Goal: Obtain resource: Download file/media

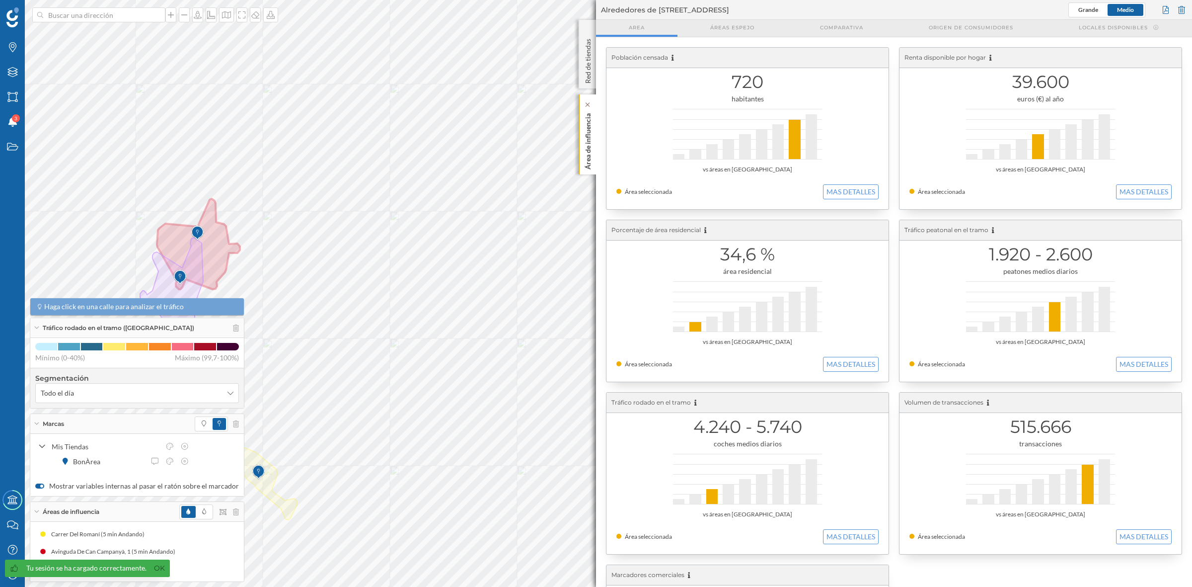
click at [586, 149] on p "Área de influencia" at bounding box center [588, 139] width 10 height 60
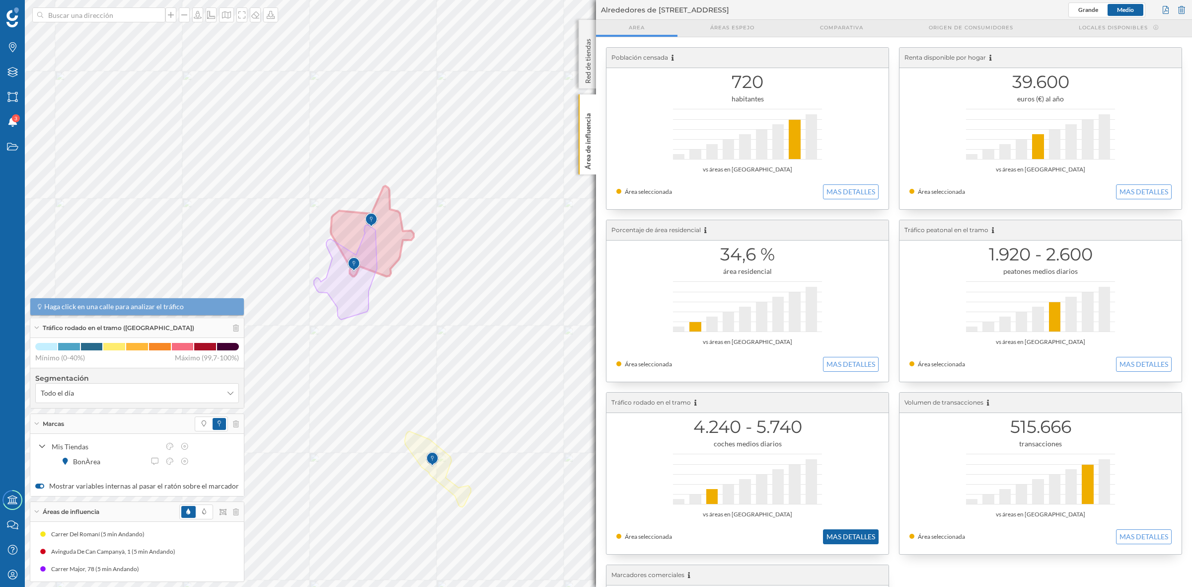
click at [842, 531] on button "MAS DETALLES" at bounding box center [851, 536] width 56 height 15
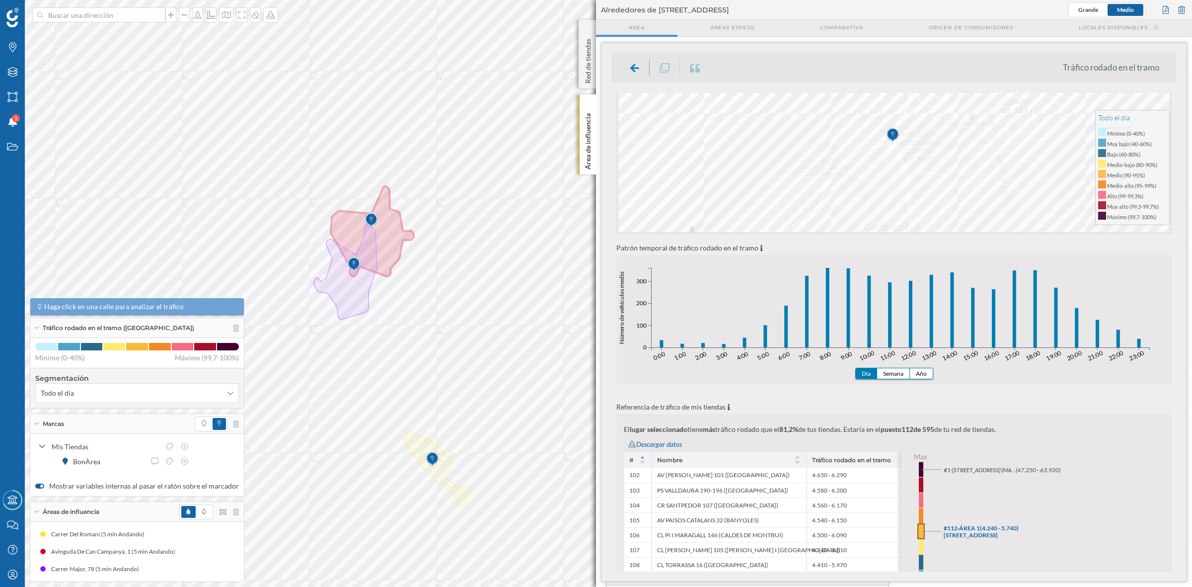
scroll to position [124, 0]
click at [895, 371] on button "Semana" at bounding box center [893, 369] width 33 height 10
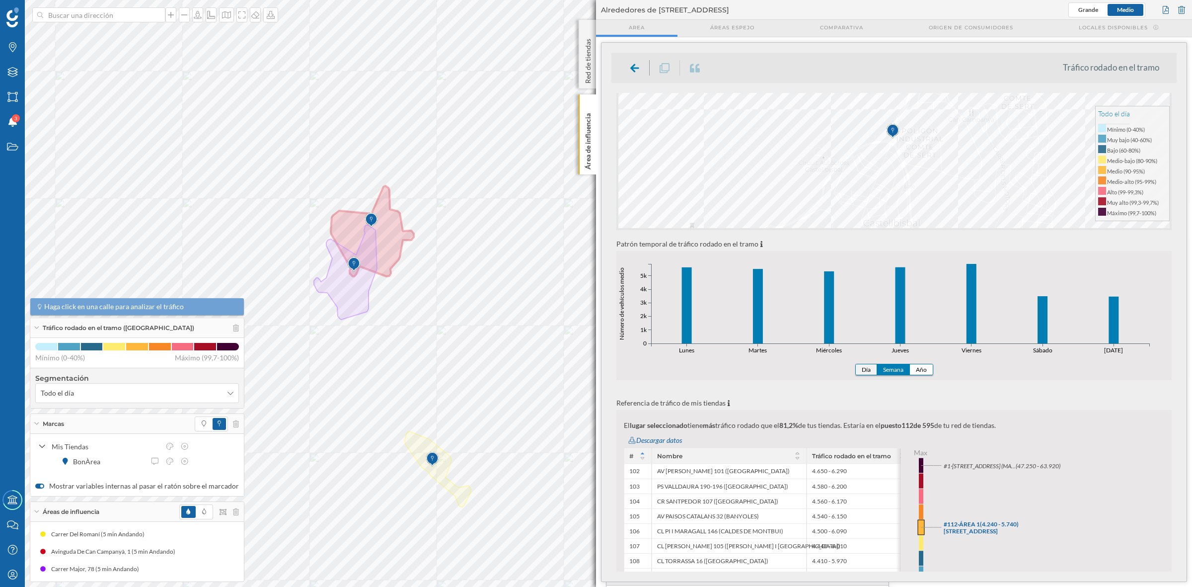
click at [870, 369] on button "Día" at bounding box center [866, 369] width 21 height 10
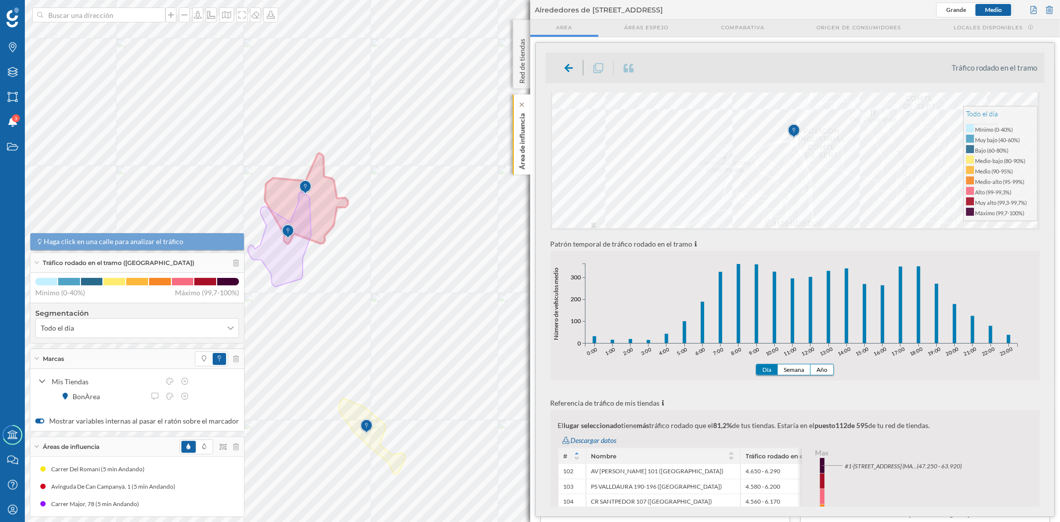
click at [523, 143] on p "Área de influencia" at bounding box center [522, 139] width 10 height 60
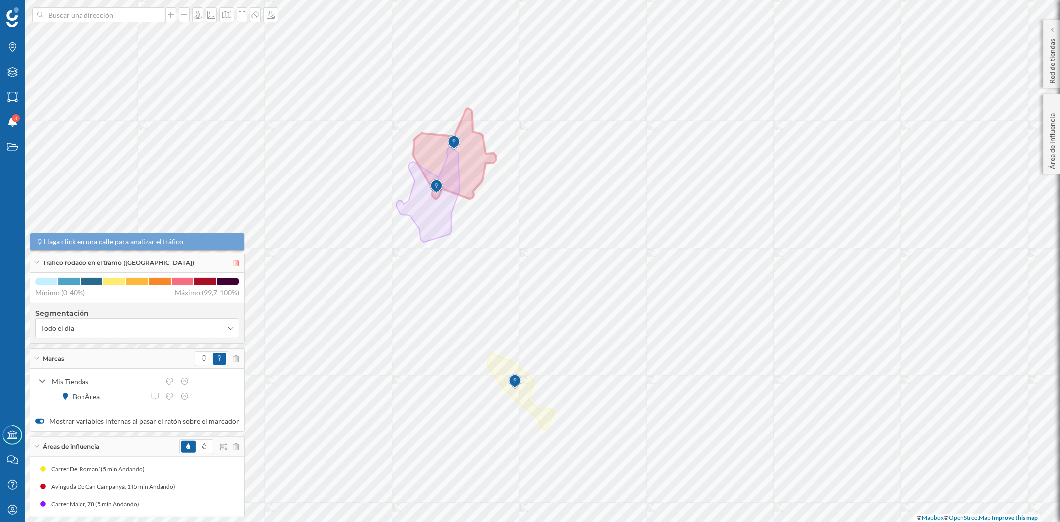
click at [233, 262] on icon at bounding box center [236, 262] width 6 height 7
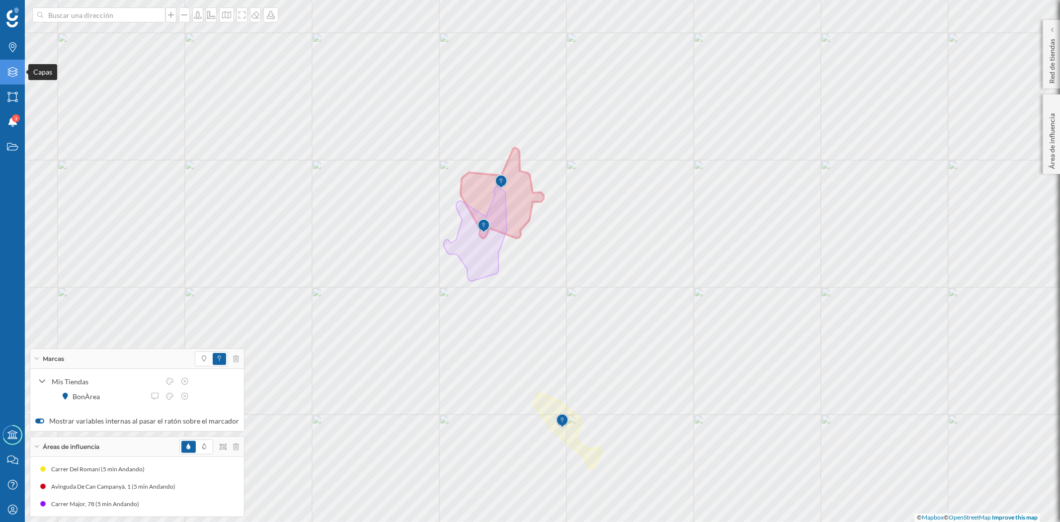
click at [12, 73] on icon "Capas" at bounding box center [12, 72] width 12 height 10
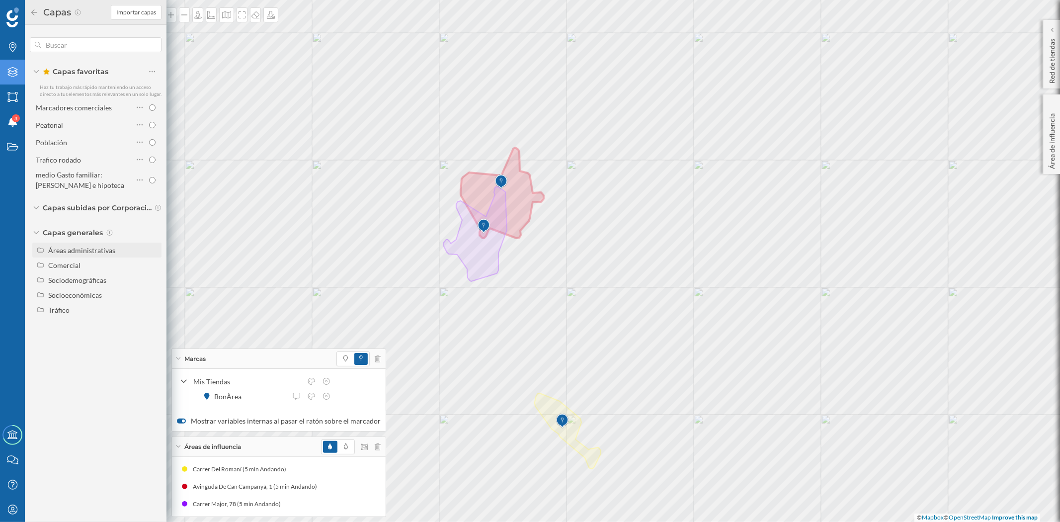
click at [66, 252] on div "Áreas administrativas" at bounding box center [81, 250] width 67 height 8
click at [156, 324] on input "Sección censal" at bounding box center [155, 324] width 6 height 6
radio input "true"
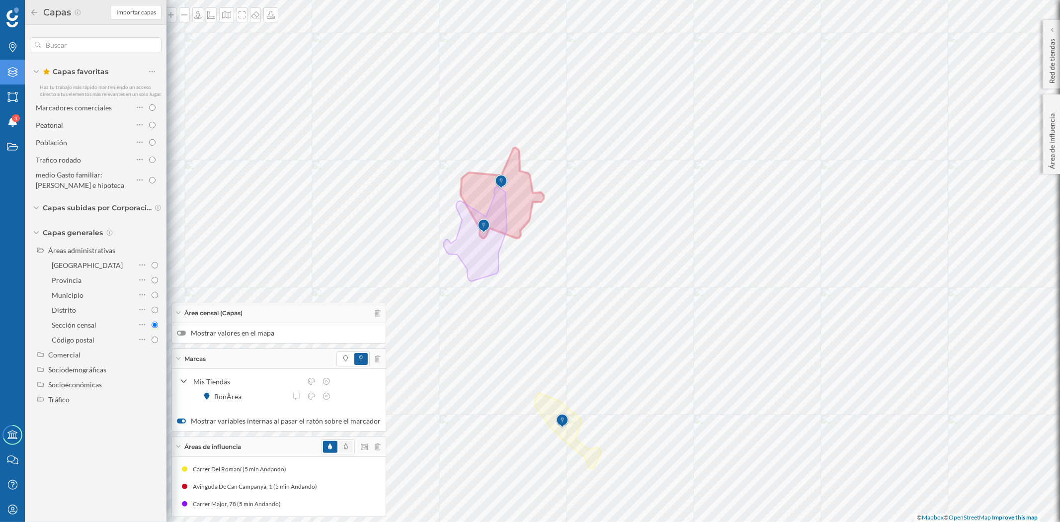
click at [344, 444] on icon at bounding box center [346, 446] width 4 height 6
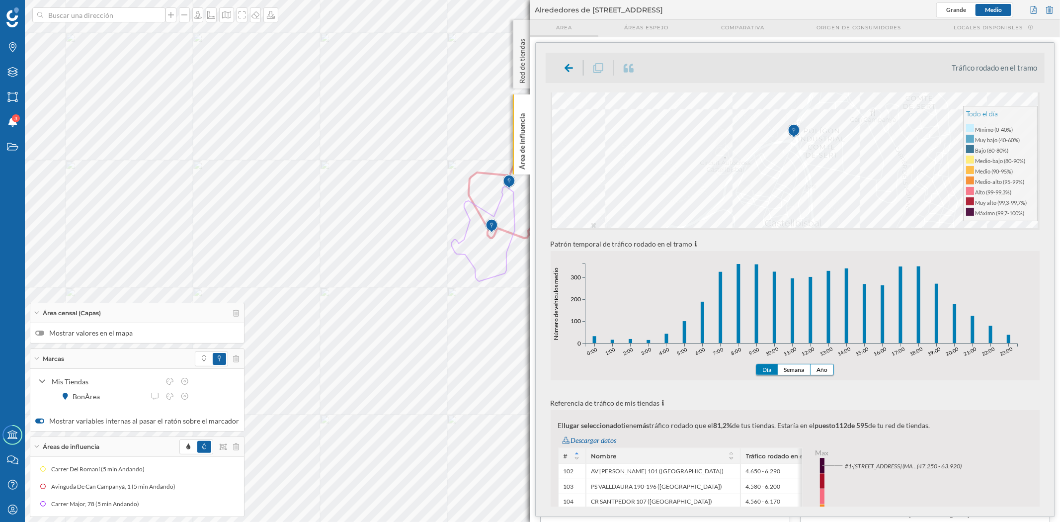
click at [572, 30] on span "Area" at bounding box center [564, 27] width 16 height 7
click at [565, 73] on icon at bounding box center [568, 68] width 9 height 12
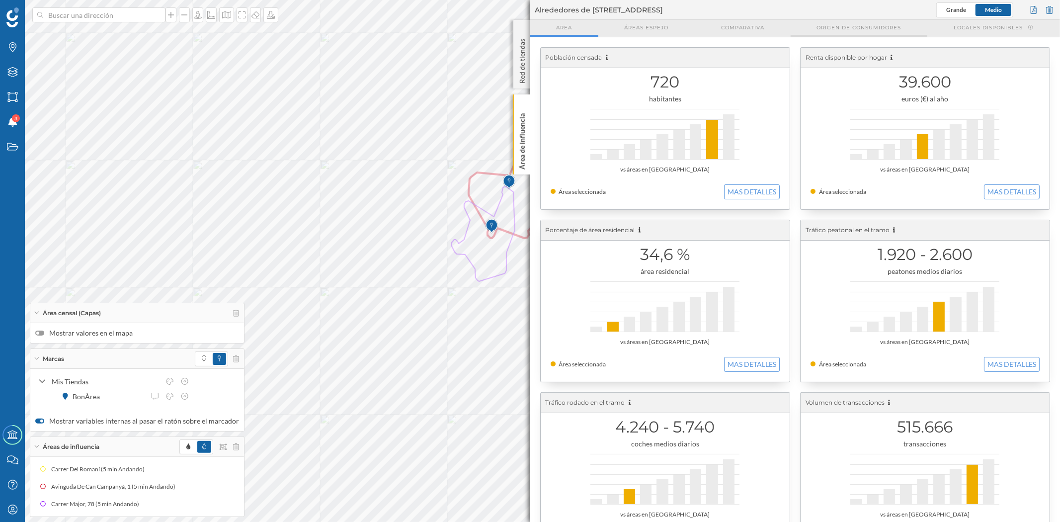
click at [850, 27] on span "Origen de consumidores" at bounding box center [858, 27] width 84 height 7
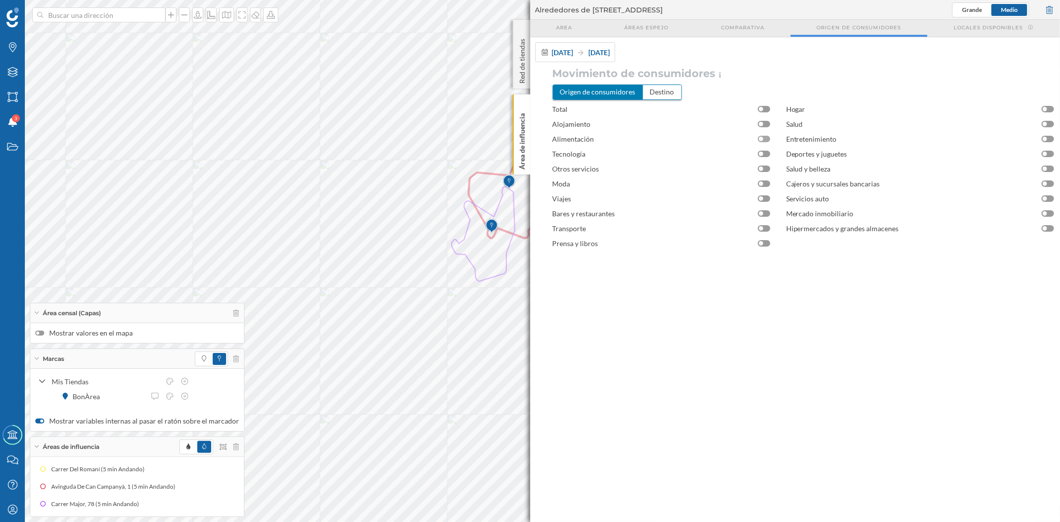
click at [763, 138] on div at bounding box center [761, 139] width 4 height 4
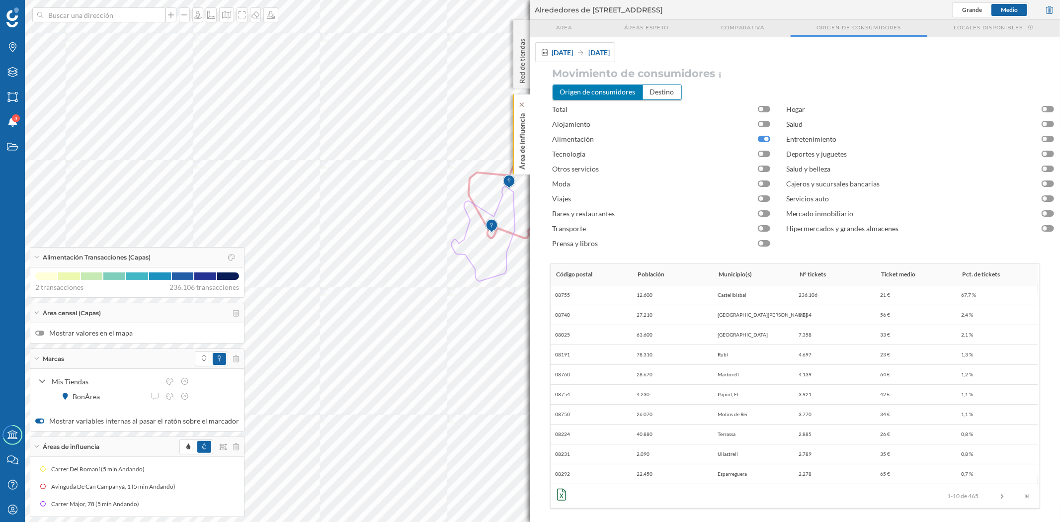
click at [522, 144] on p "Área de influencia" at bounding box center [522, 139] width 10 height 60
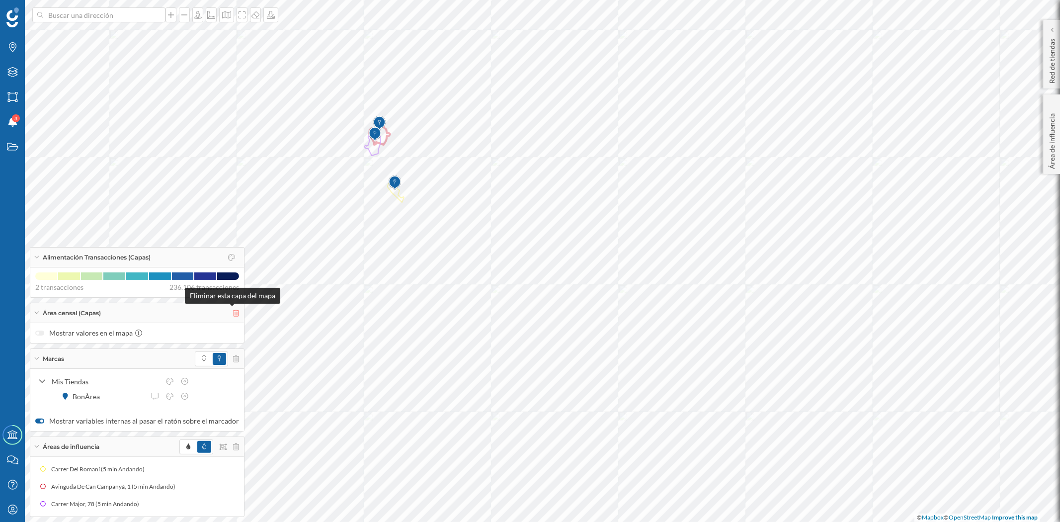
click at [233, 309] on icon at bounding box center [236, 312] width 6 height 7
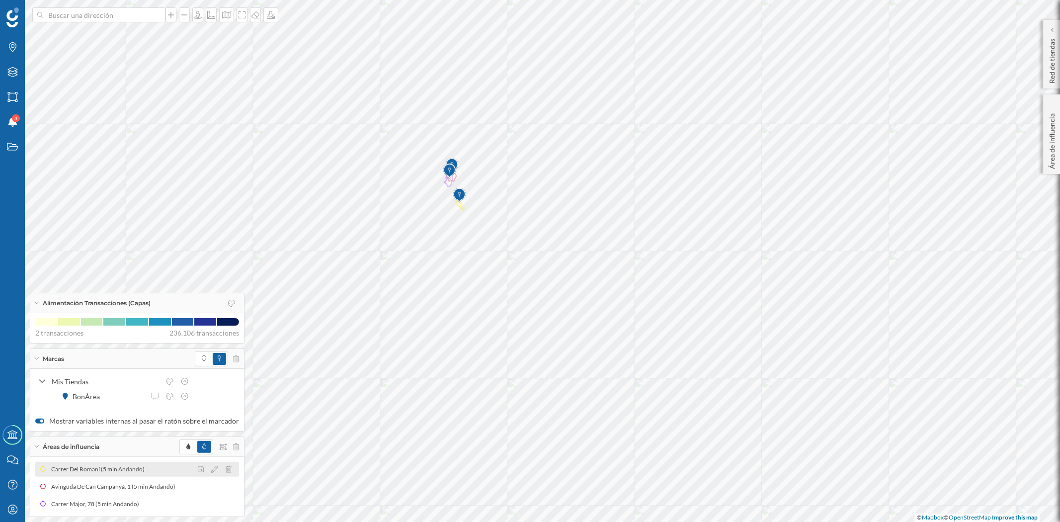
click at [135, 469] on div "Carrer Del Romaní (5 min Andando)" at bounding box center [100, 469] width 98 height 10
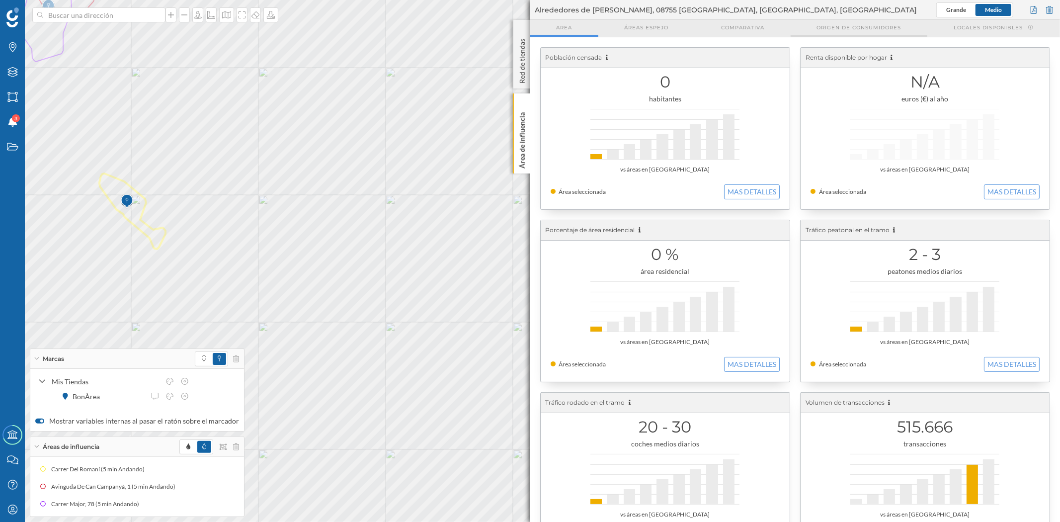
click at [887, 27] on span "Origen de consumidores" at bounding box center [858, 27] width 84 height 7
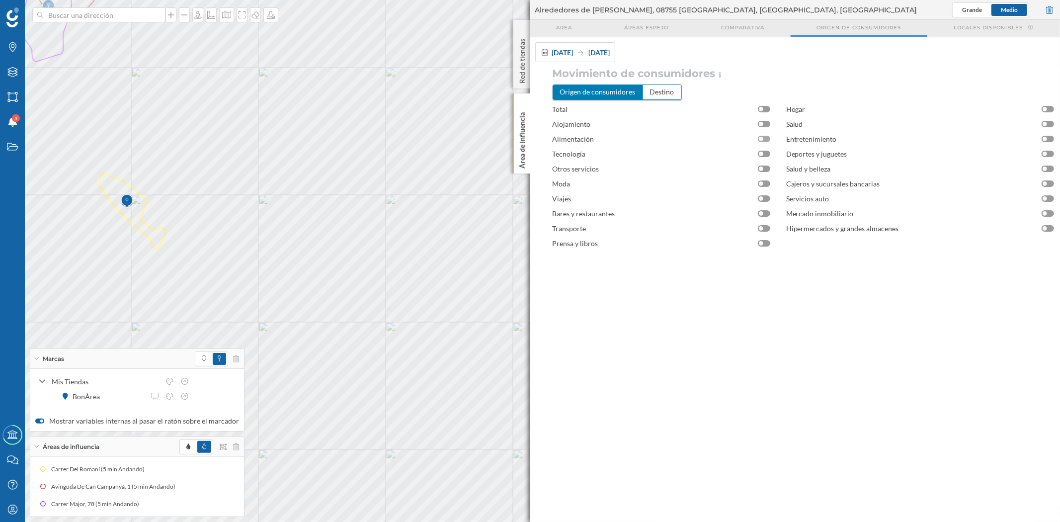
click at [764, 138] on div at bounding box center [764, 139] width 12 height 6
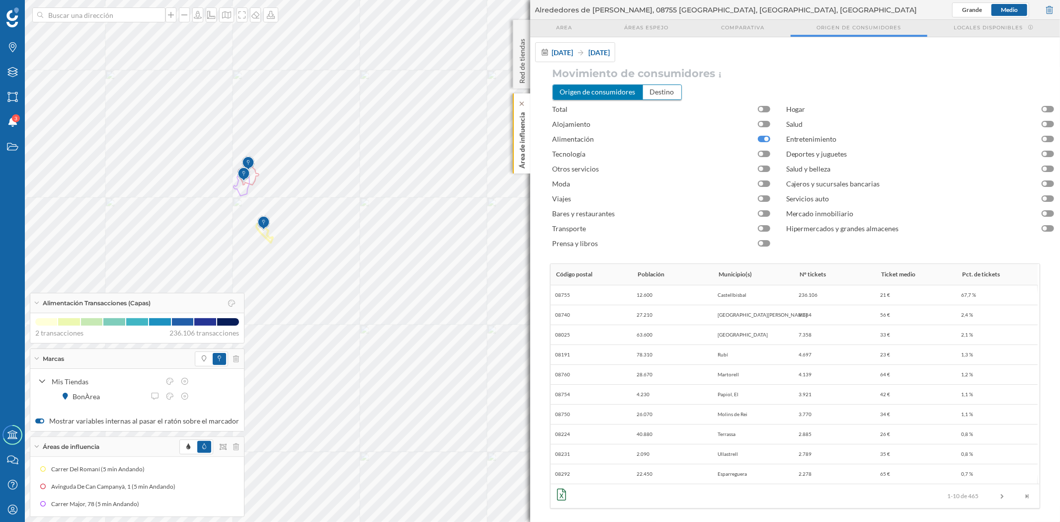
click at [521, 150] on p "Área de influencia" at bounding box center [522, 138] width 10 height 60
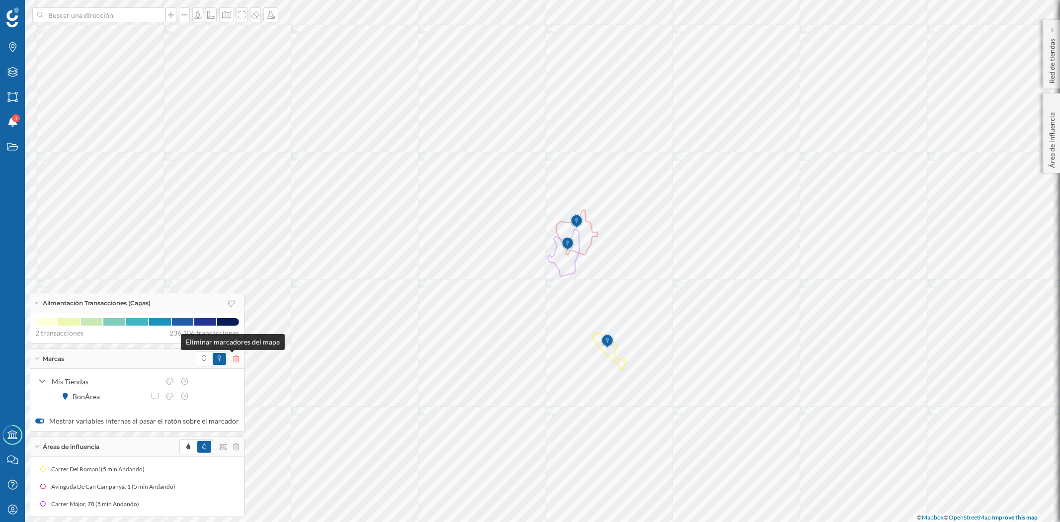
click at [233, 357] on icon at bounding box center [236, 358] width 6 height 7
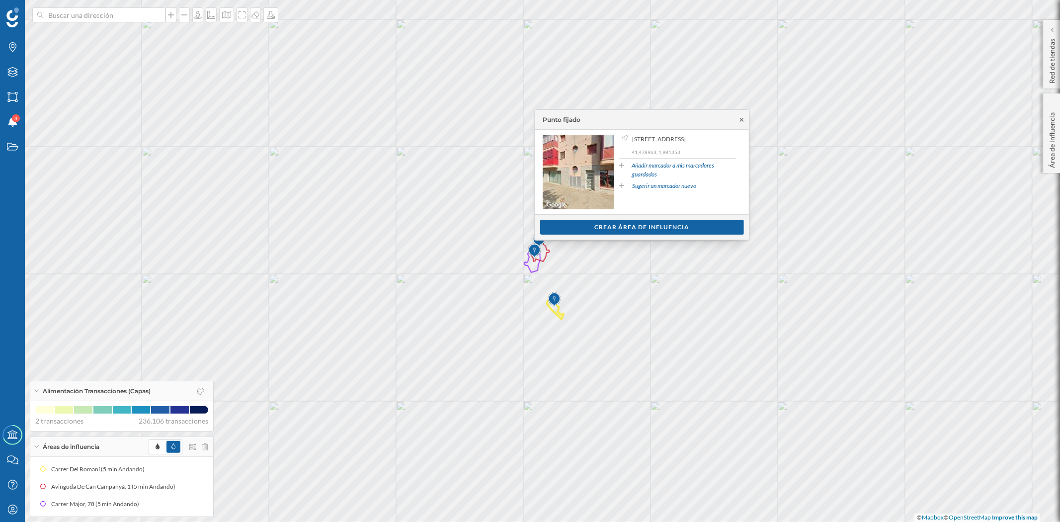
click at [742, 121] on icon at bounding box center [741, 119] width 3 height 3
click at [739, 118] on icon at bounding box center [740, 119] width 3 height 3
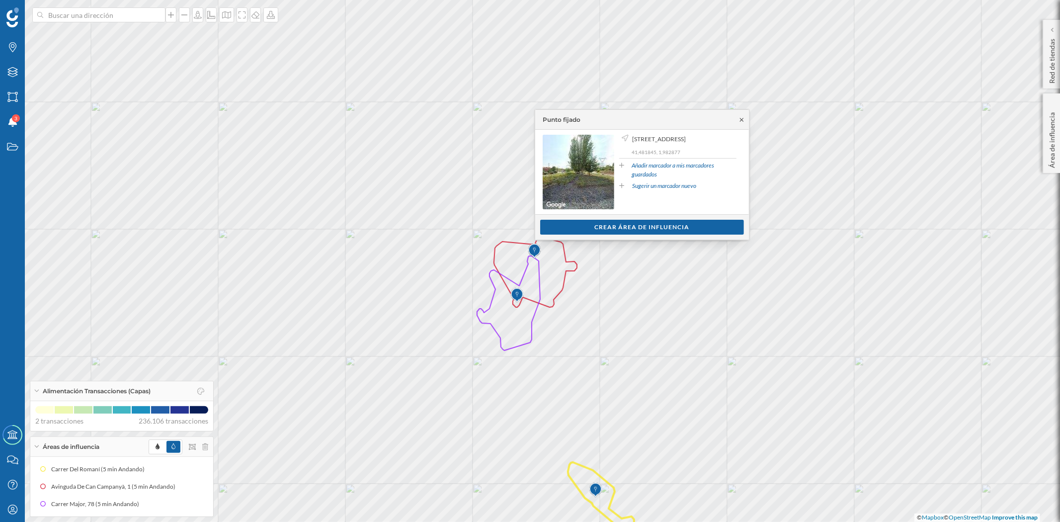
click at [739, 120] on icon at bounding box center [741, 120] width 7 height 6
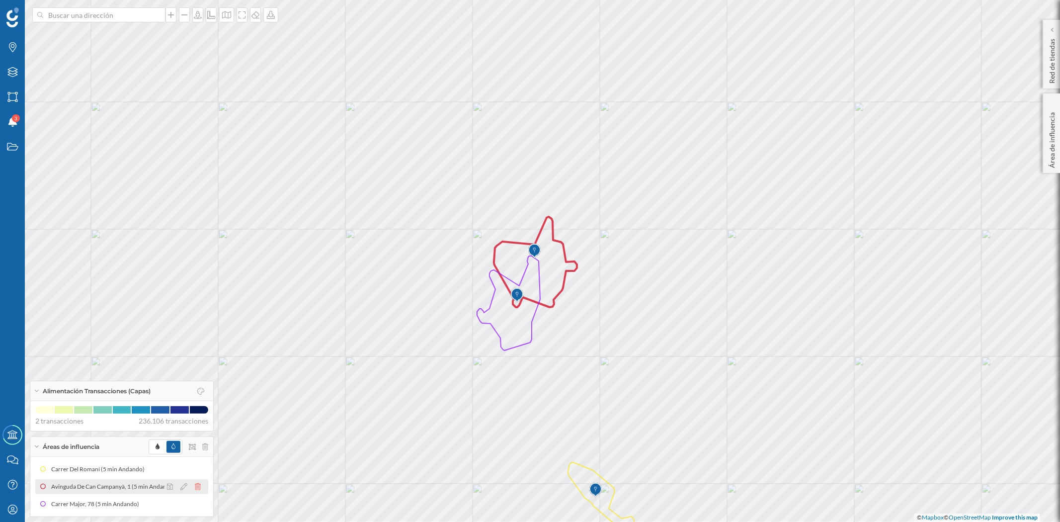
click at [198, 487] on icon at bounding box center [198, 486] width 6 height 7
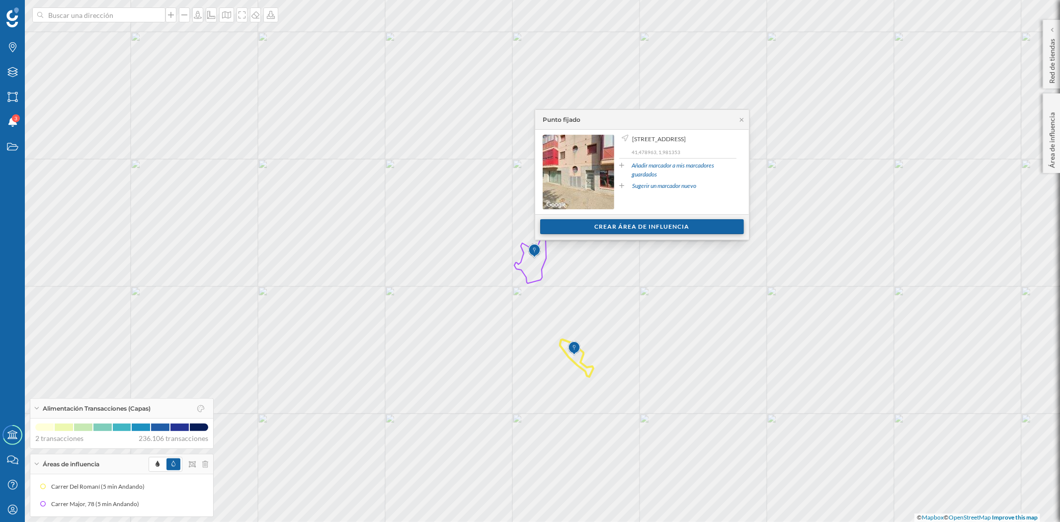
click at [616, 222] on div "Crear área de influencia" at bounding box center [642, 226] width 204 height 15
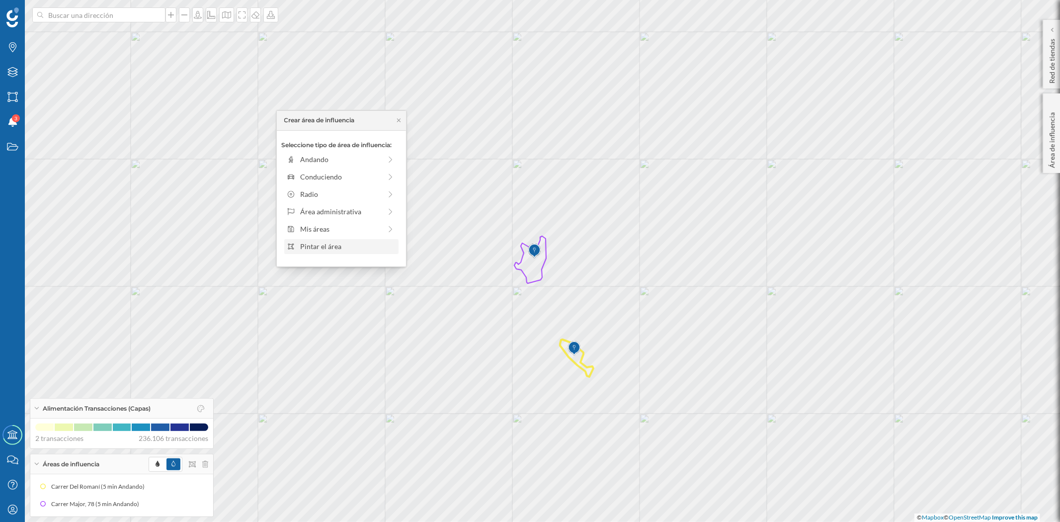
click at [335, 250] on div "Pintar el área" at bounding box center [347, 246] width 95 height 10
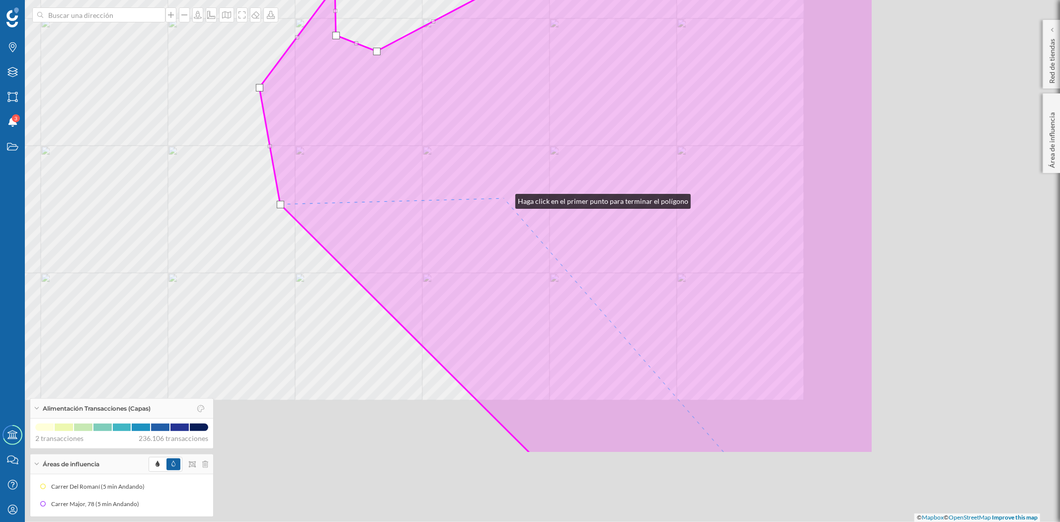
drag, startPoint x: 800, startPoint y: 321, endPoint x: 505, endPoint y: 199, distance: 318.9
click at [505, 199] on icon at bounding box center [566, 138] width 614 height 629
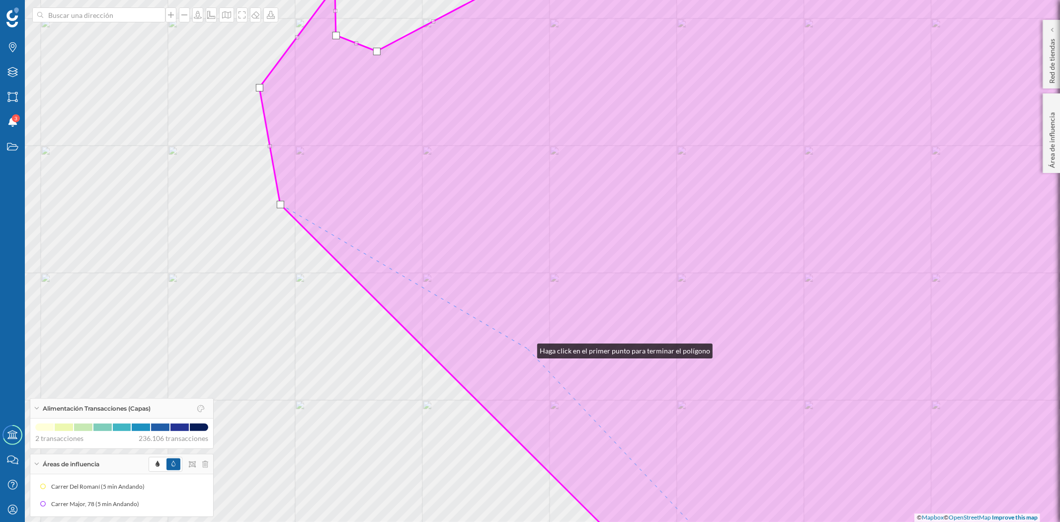
click at [527, 347] on icon at bounding box center [713, 260] width 908 height 629
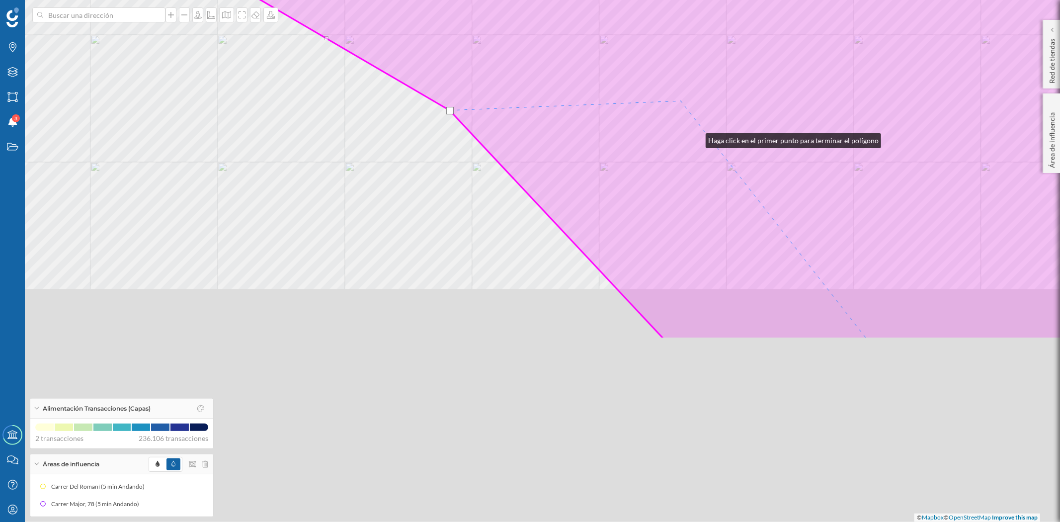
drag, startPoint x: 773, startPoint y: 375, endPoint x: 680, endPoint y: 88, distance: 301.0
click at [680, 88] on icon at bounding box center [636, 24] width 908 height 629
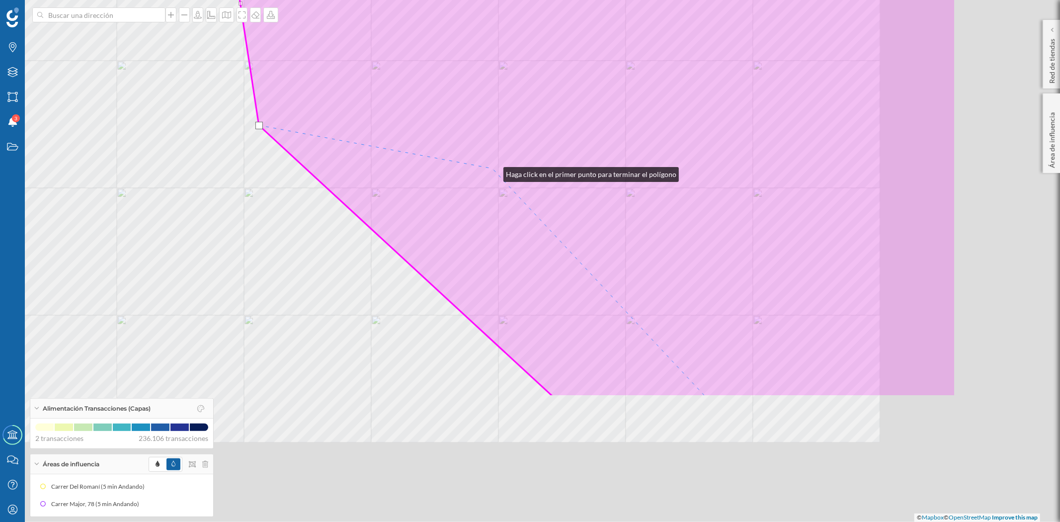
drag, startPoint x: 705, startPoint y: 351, endPoint x: 493, endPoint y: 170, distance: 278.8
click at [493, 170] on icon at bounding box center [490, 82] width 929 height 629
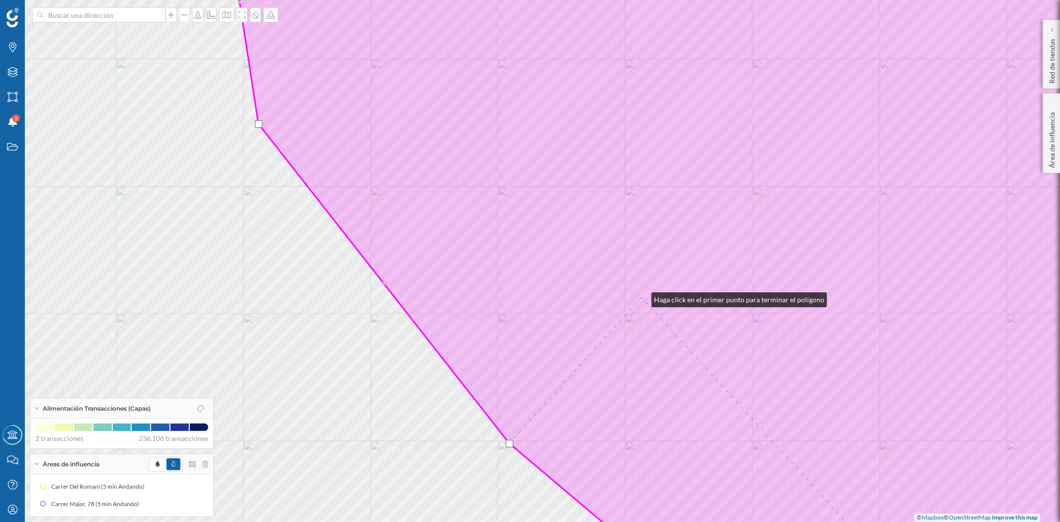
click at [641, 297] on icon at bounding box center [699, 260] width 936 height 629
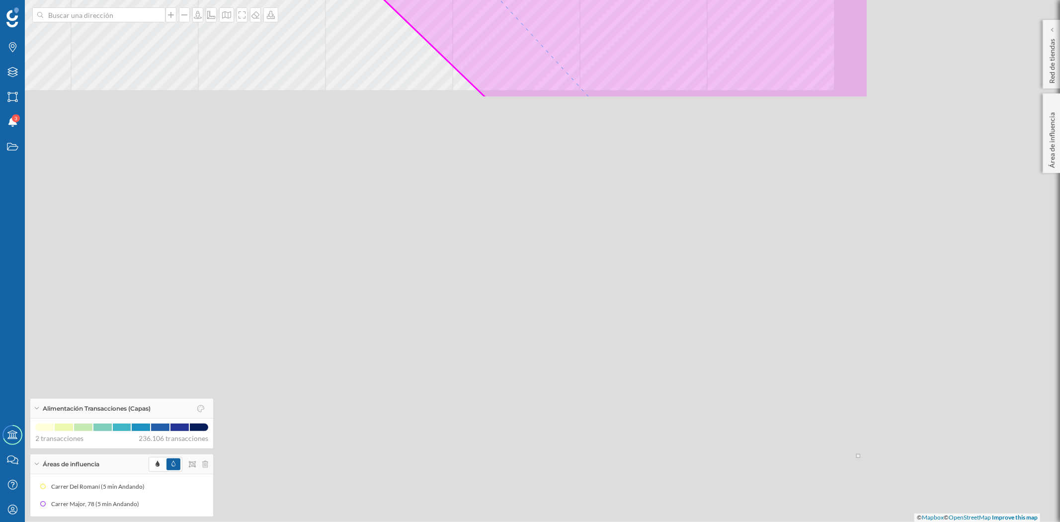
drag, startPoint x: 739, startPoint y: 429, endPoint x: 439, endPoint y: -48, distance: 563.6
click at [439, 0] on html "Marcas Capas Áreas Notificaciones 3 Estados Academy Contacta con nosotros Centr…" at bounding box center [530, 261] width 1060 height 522
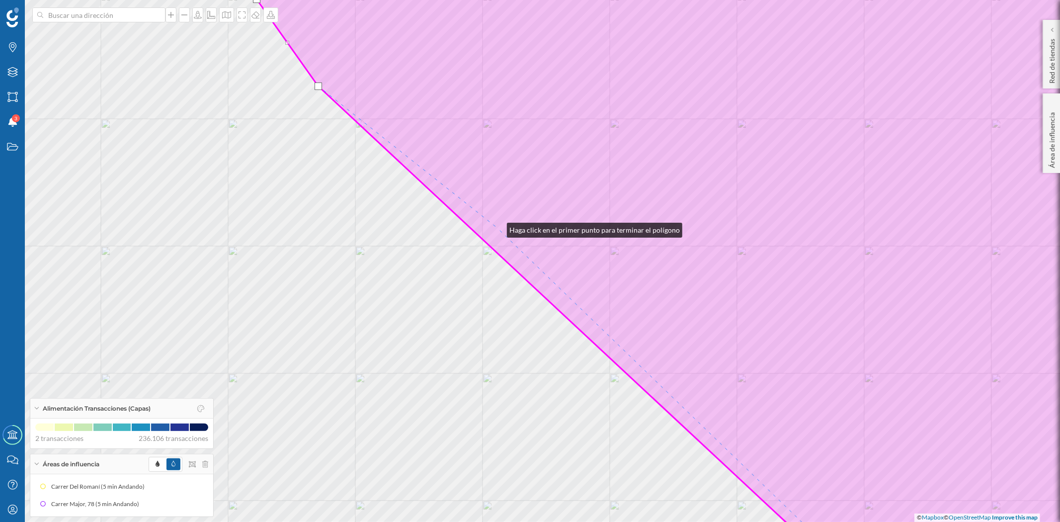
click at [497, 228] on icon at bounding box center [621, 260] width 1092 height 629
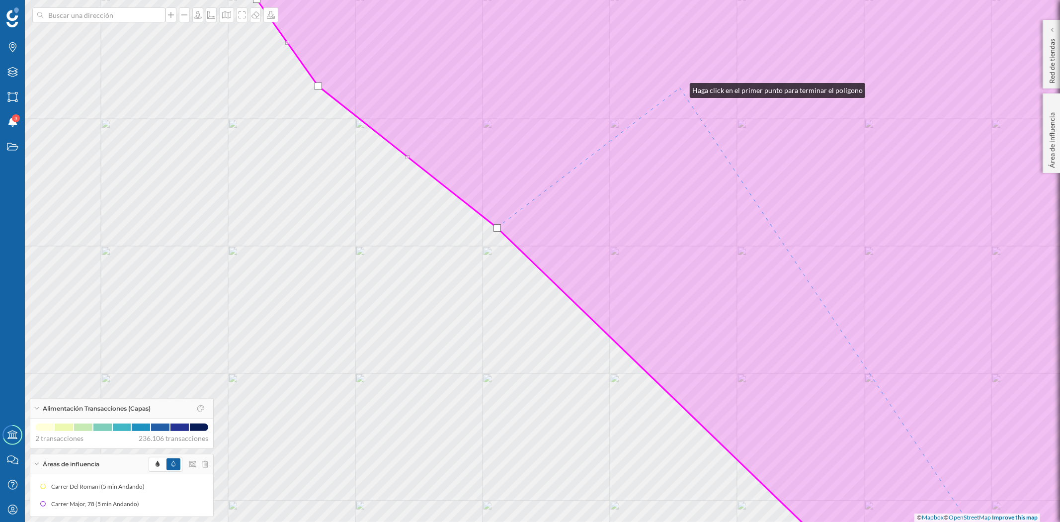
click at [680, 88] on icon at bounding box center [621, 260] width 1092 height 629
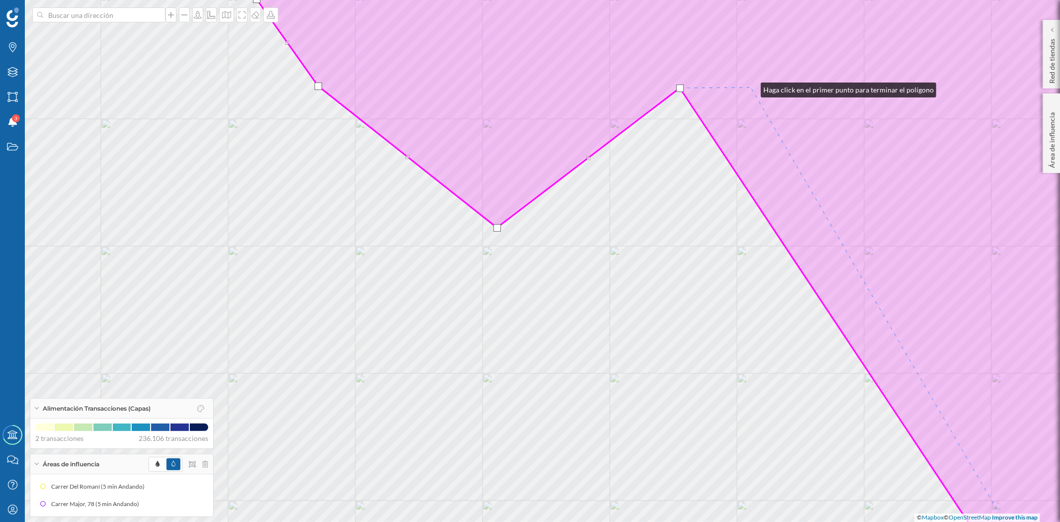
click at [751, 87] on icon at bounding box center [621, 260] width 1092 height 629
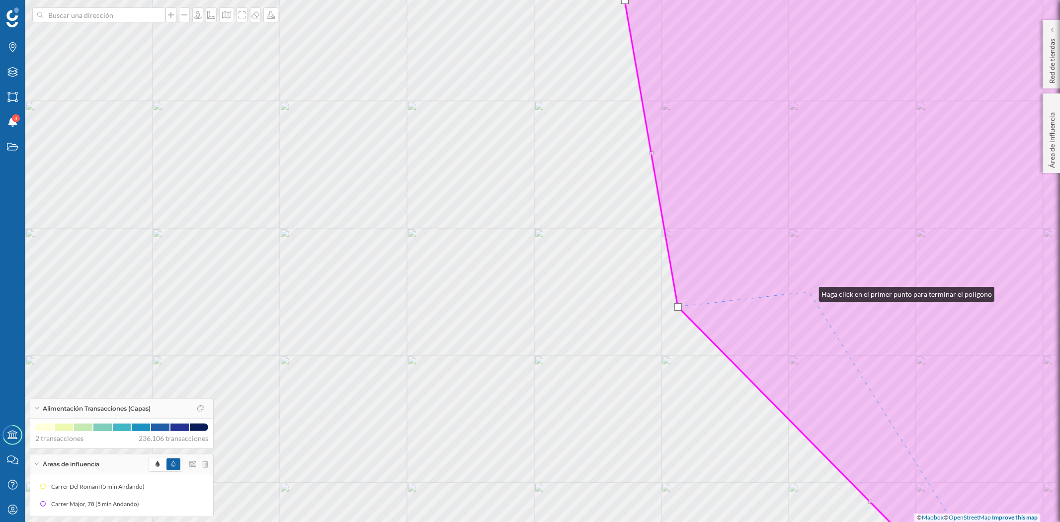
drag, startPoint x: 809, startPoint y: 292, endPoint x: 678, endPoint y: 140, distance: 200.4
click at [678, 140] on icon at bounding box center [725, 260] width 885 height 629
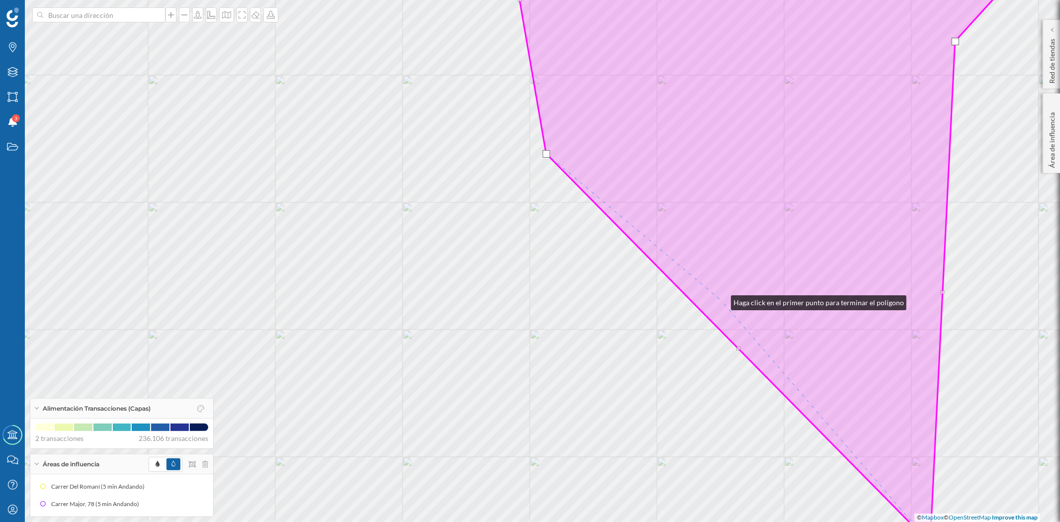
click at [721, 300] on icon at bounding box center [775, 244] width 531 height 597
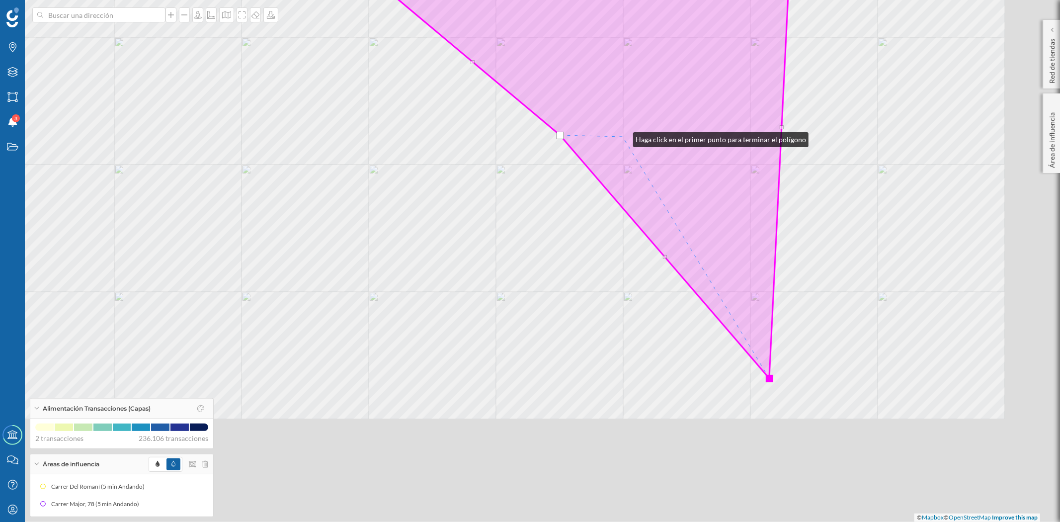
click at [623, 137] on icon at bounding box center [614, 79] width 531 height 597
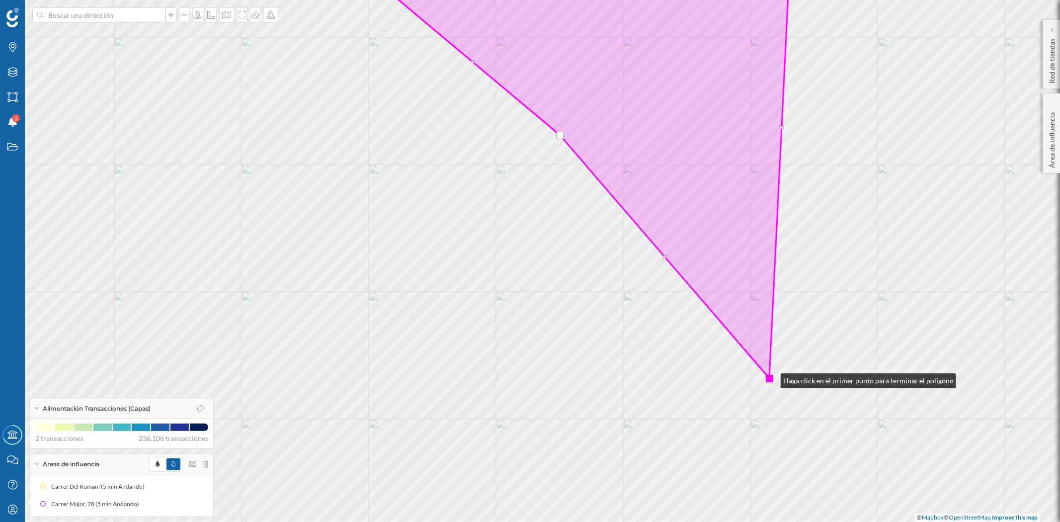
click at [770, 378] on div at bounding box center [769, 378] width 7 height 7
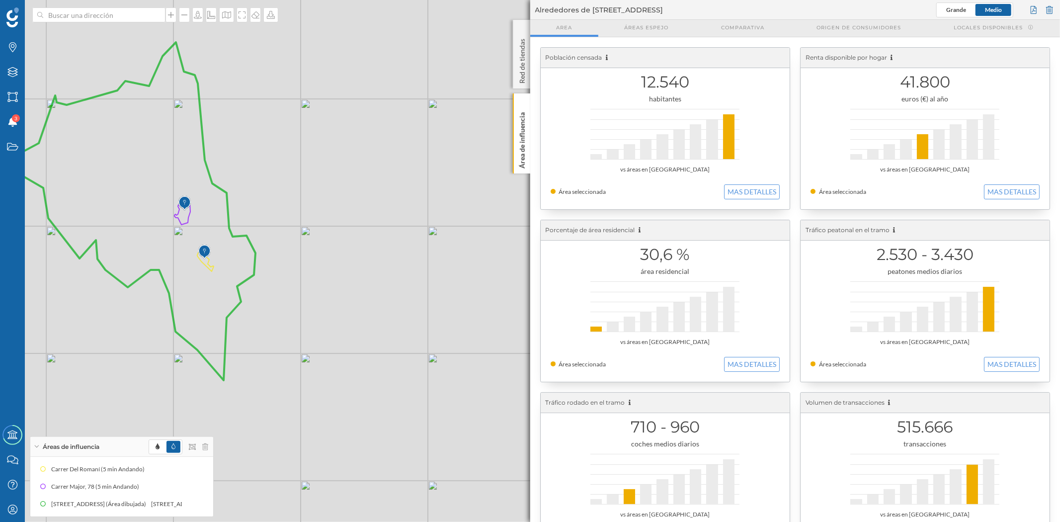
click at [529, 164] on div "Área de influencia" at bounding box center [521, 133] width 17 height 80
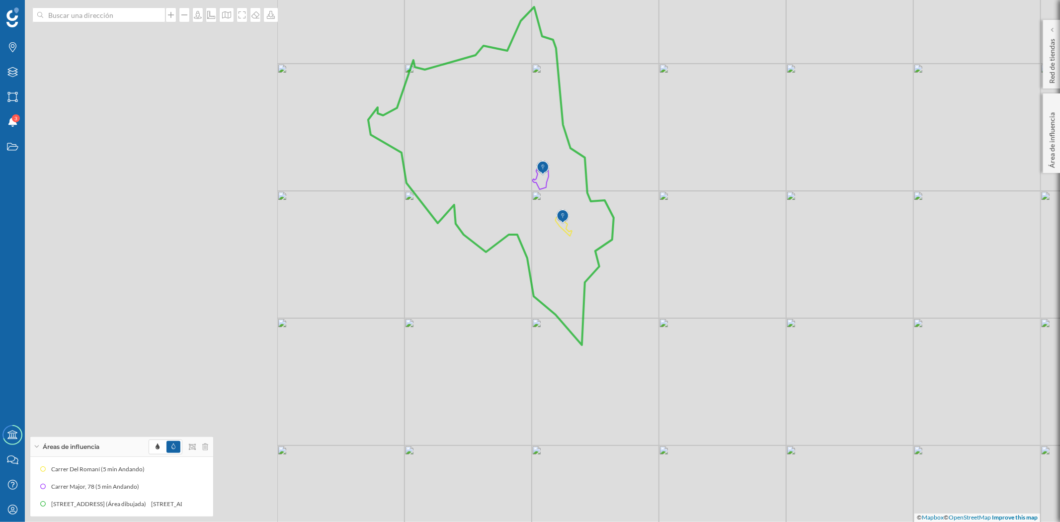
drag, startPoint x: 421, startPoint y: 304, endPoint x: 857, endPoint y: 268, distance: 438.1
click at [857, 268] on div "© Mapbox © OpenStreetMap Improve this map" at bounding box center [530, 261] width 1060 height 522
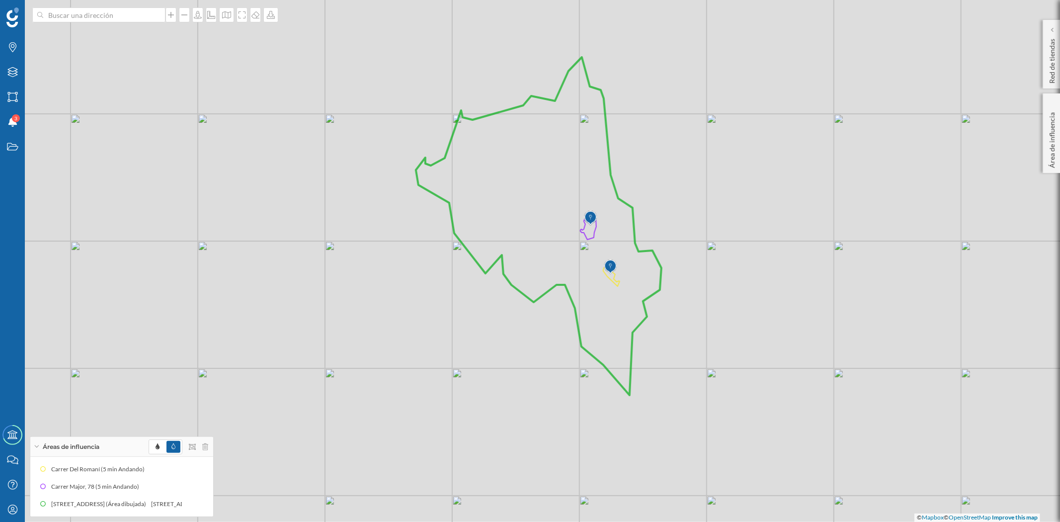
drag, startPoint x: 858, startPoint y: 261, endPoint x: 797, endPoint y: 315, distance: 81.6
click at [797, 315] on div "© Mapbox © OpenStreetMap Improve this map" at bounding box center [530, 261] width 1060 height 522
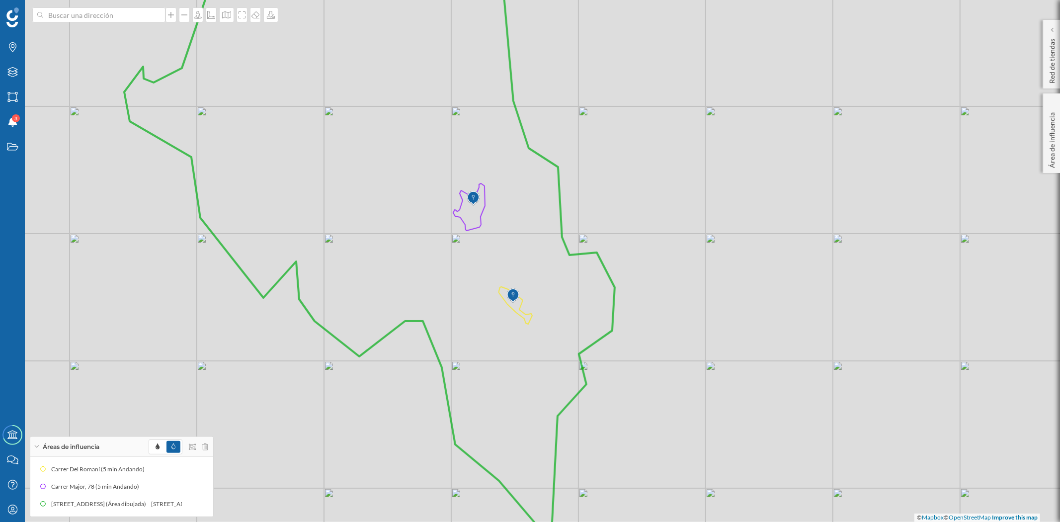
drag, startPoint x: 675, startPoint y: 259, endPoint x: 704, endPoint y: 275, distance: 33.8
click at [704, 275] on div "© Mapbox © OpenStreetMap Improve this map" at bounding box center [530, 261] width 1060 height 522
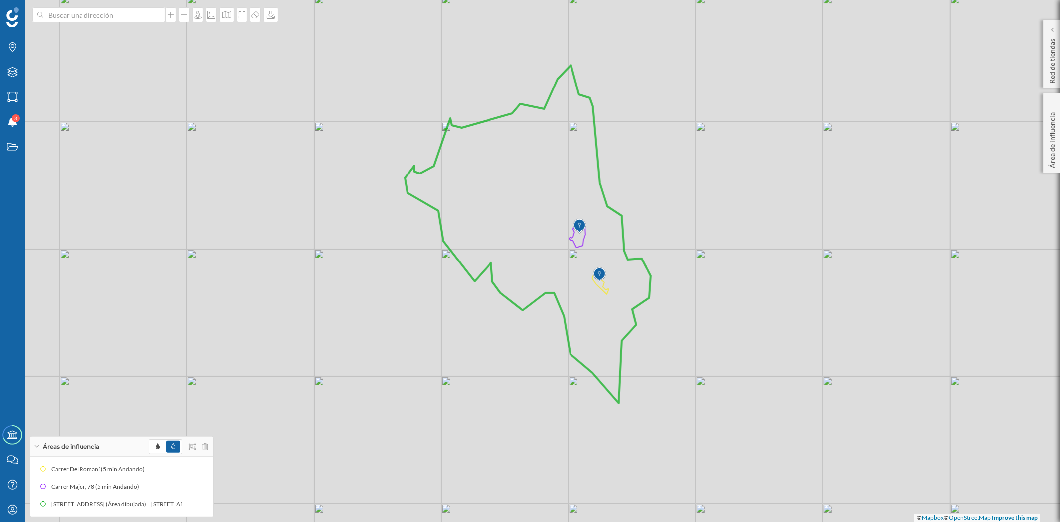
drag, startPoint x: 705, startPoint y: 232, endPoint x: 696, endPoint y: 247, distance: 17.6
click at [696, 247] on div "© Mapbox © OpenStreetMap Improve this map" at bounding box center [530, 261] width 1060 height 522
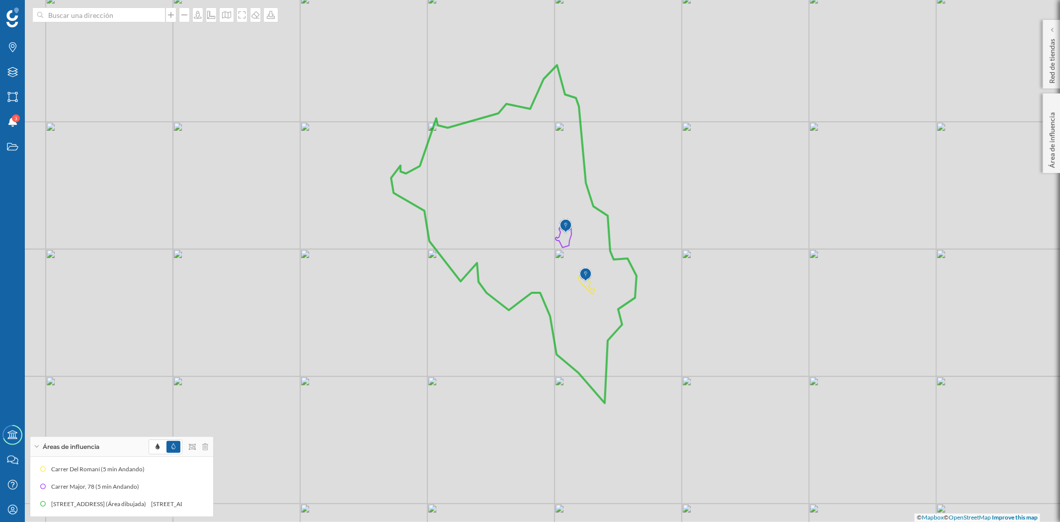
drag, startPoint x: 722, startPoint y: 261, endPoint x: 698, endPoint y: 265, distance: 24.2
click at [698, 265] on div "© Mapbox © OpenStreetMap Improve this map" at bounding box center [530, 261] width 1060 height 522
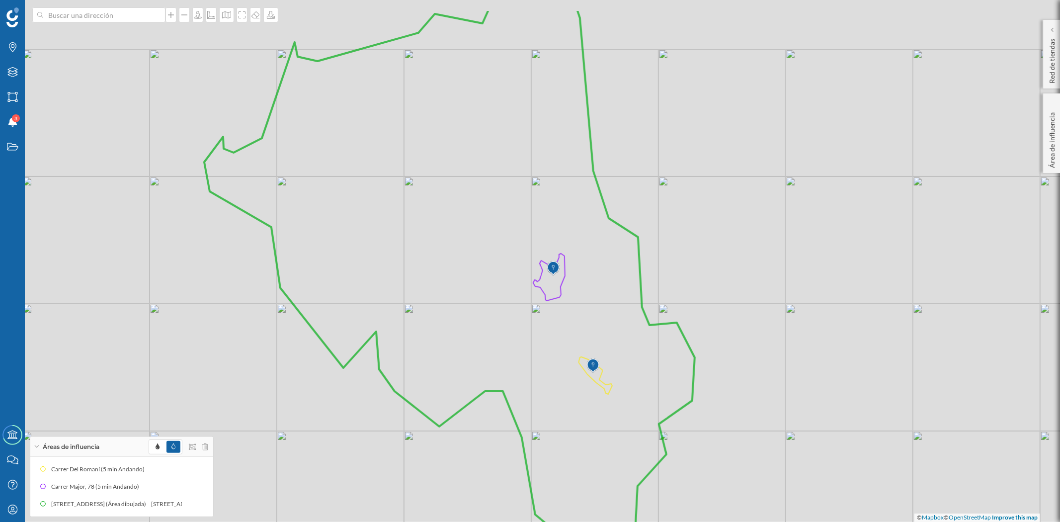
drag, startPoint x: 688, startPoint y: 236, endPoint x: 828, endPoint y: 299, distance: 153.6
click at [828, 299] on div "© Mapbox © OpenStreetMap Improve this map" at bounding box center [530, 261] width 1060 height 522
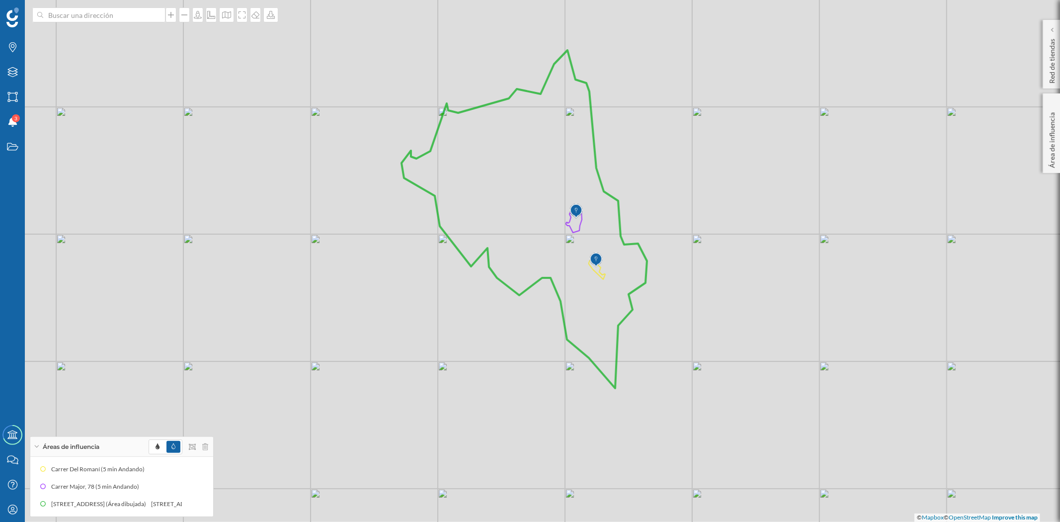
drag, startPoint x: 744, startPoint y: 214, endPoint x: 677, endPoint y: 217, distance: 66.6
click at [677, 217] on div "© Mapbox © OpenStreetMap Improve this map" at bounding box center [530, 261] width 1060 height 522
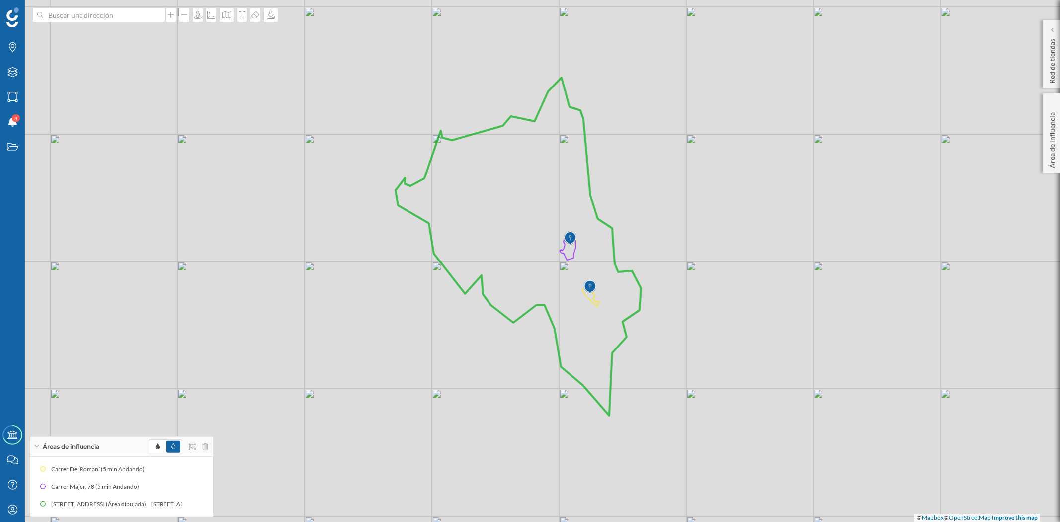
drag, startPoint x: 678, startPoint y: 217, endPoint x: 670, endPoint y: 244, distance: 28.5
click at [670, 244] on div "© Mapbox © OpenStreetMap Improve this map" at bounding box center [530, 261] width 1060 height 522
click at [237, 19] on div at bounding box center [241, 14] width 11 height 15
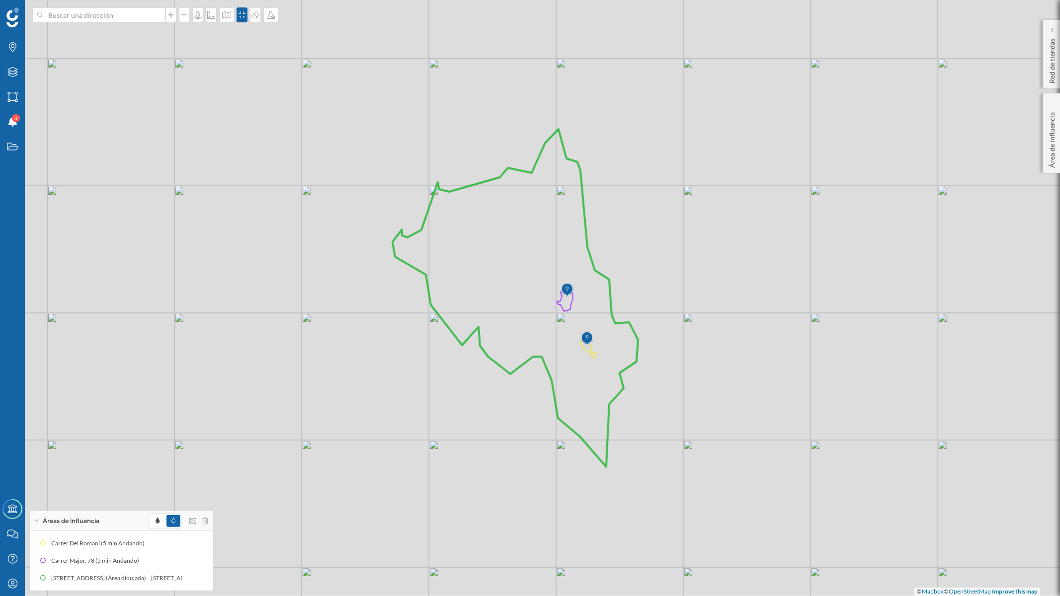
drag, startPoint x: 768, startPoint y: 317, endPoint x: 767, endPoint y: 331, distance: 14.4
click at [767, 331] on div "© Mapbox © OpenStreetMap Improve this map" at bounding box center [530, 298] width 1060 height 596
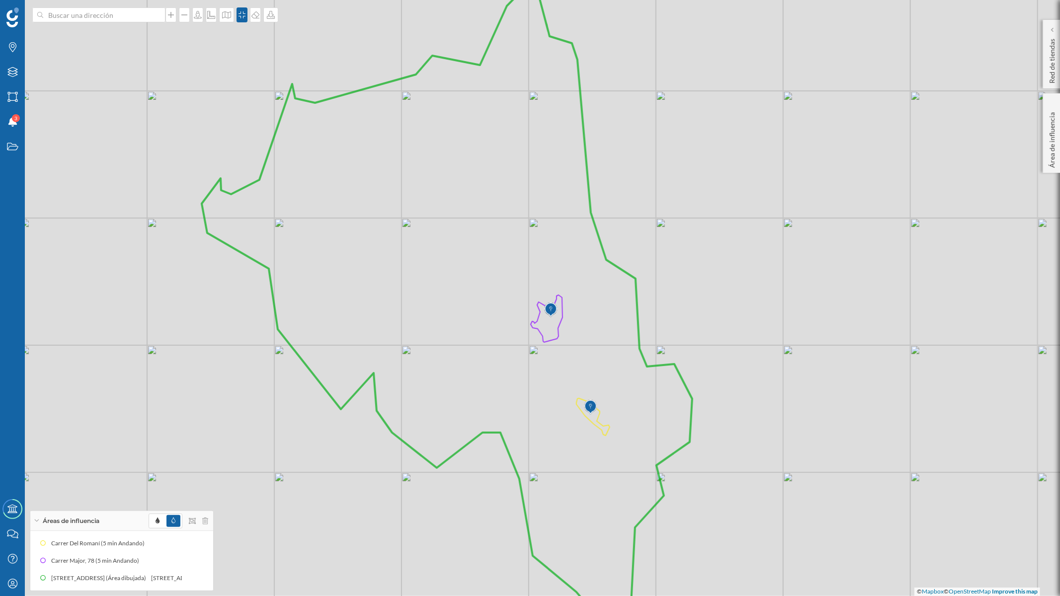
drag, startPoint x: 761, startPoint y: 323, endPoint x: 875, endPoint y: 344, distance: 115.7
click at [875, 344] on div "© Mapbox © OpenStreetMap Improve this map" at bounding box center [530, 298] width 1060 height 596
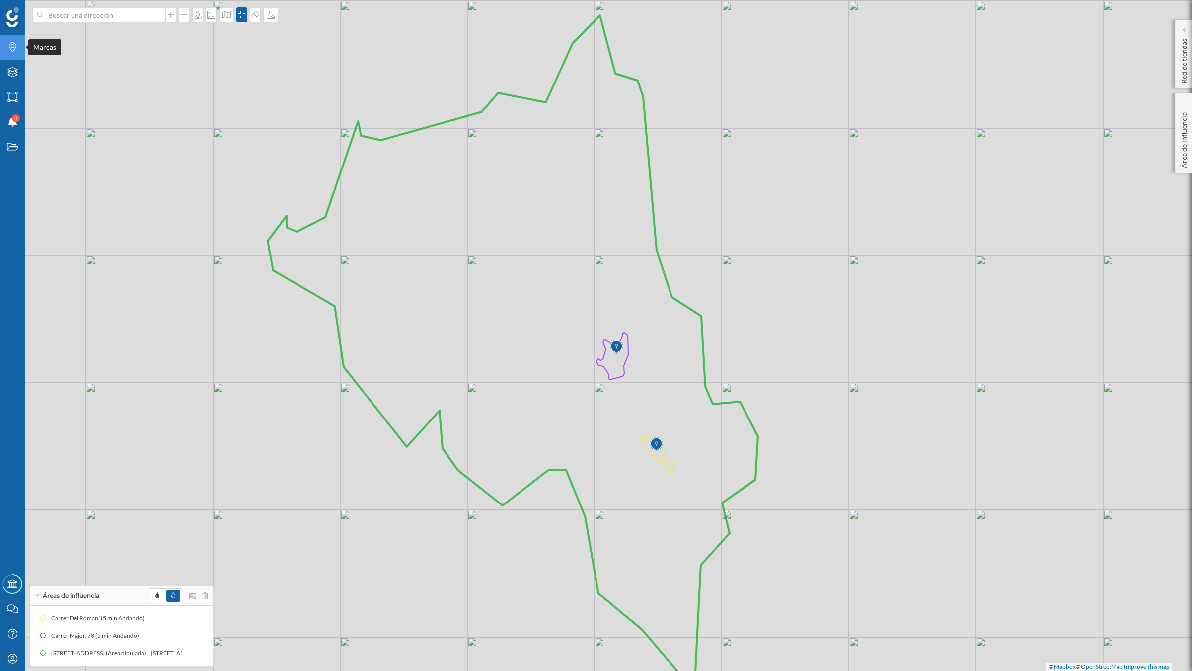
click at [16, 56] on div "Marcas" at bounding box center [12, 47] width 25 height 25
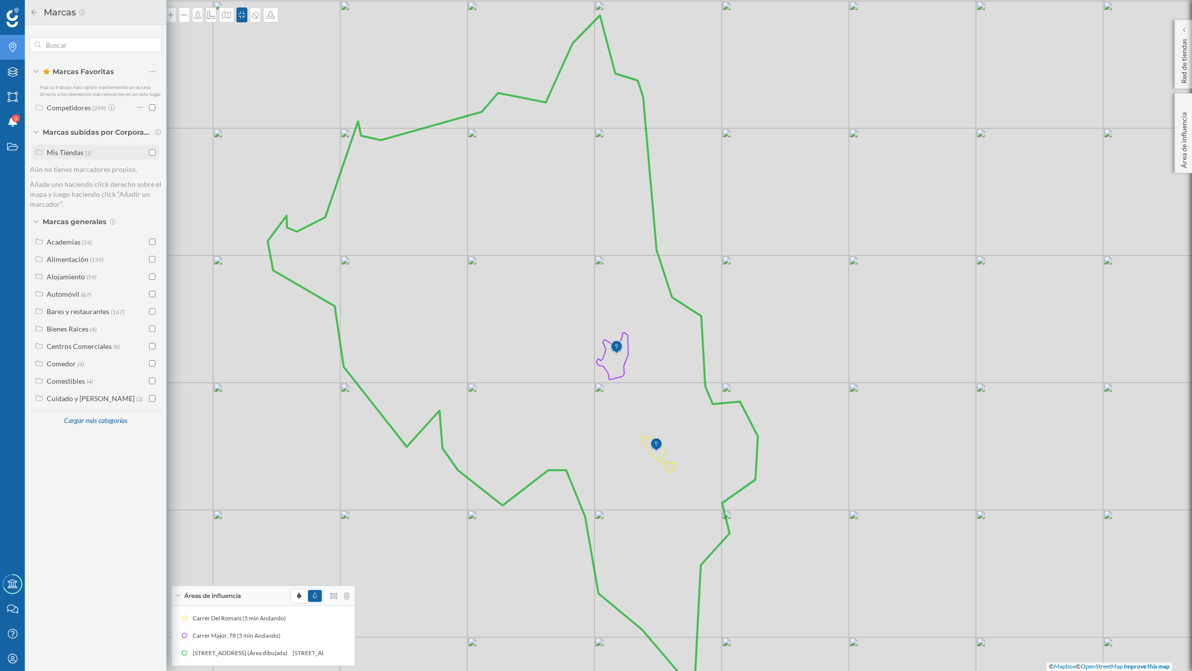
click at [152, 153] on input "checkbox" at bounding box center [152, 152] width 6 height 6
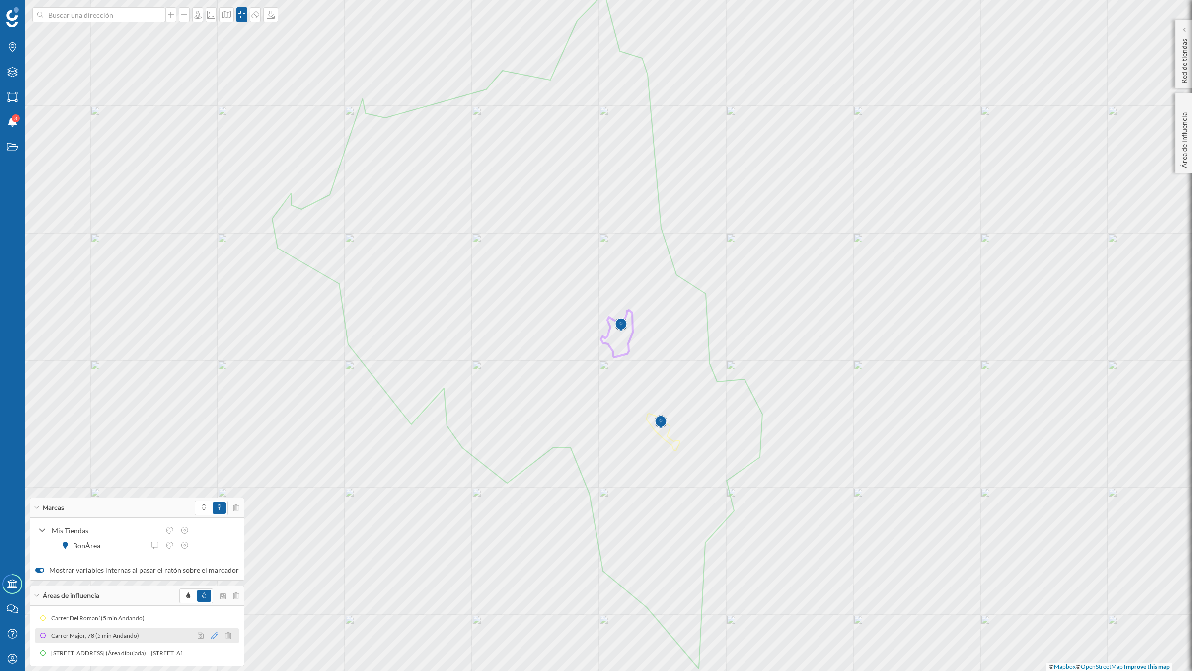
click at [211, 586] on icon at bounding box center [214, 635] width 7 height 7
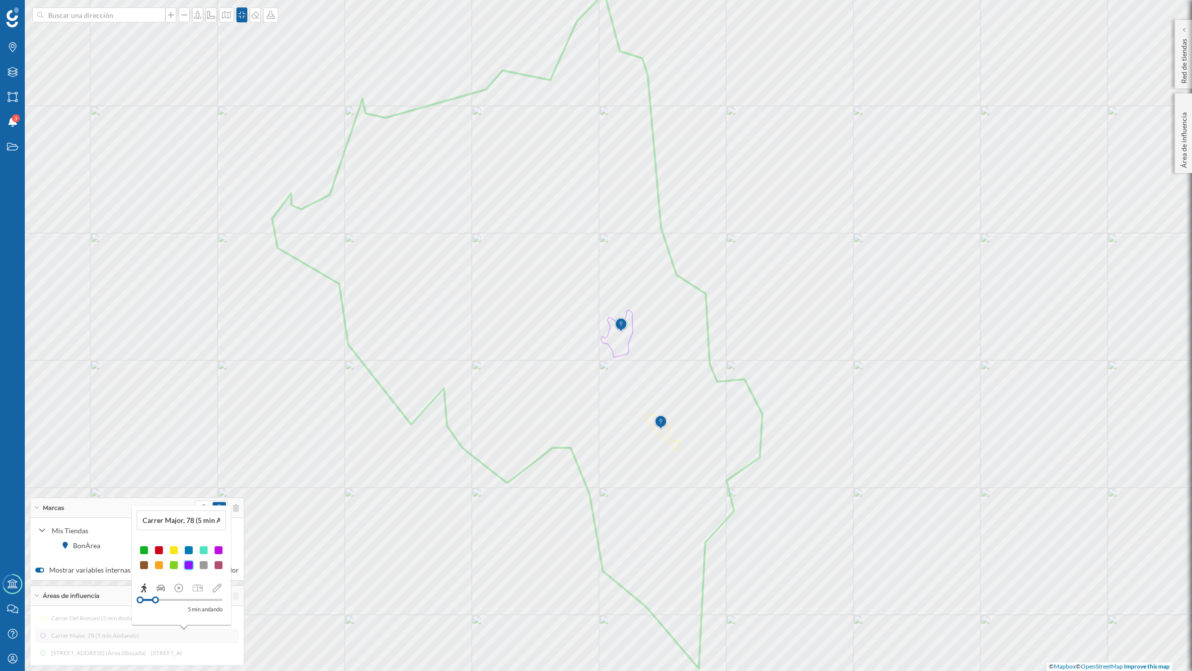
click at [160, 549] on div at bounding box center [159, 550] width 10 height 10
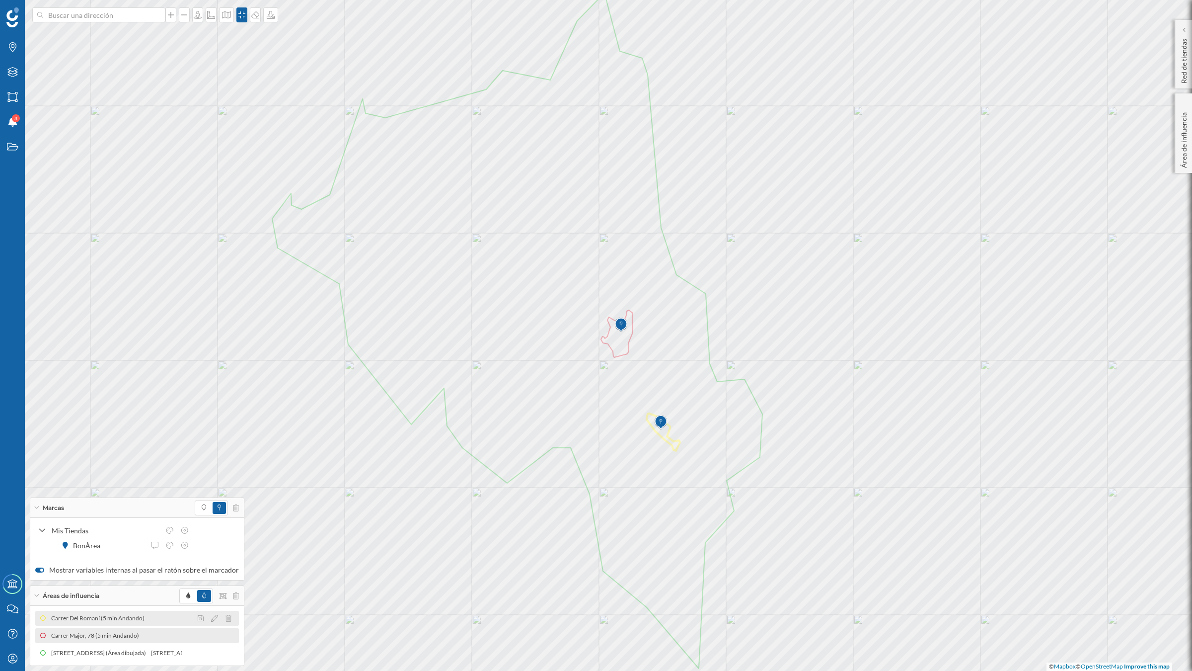
click at [127, 586] on div "Carrer Del Romaní (5 min Andando)" at bounding box center [137, 618] width 204 height 15
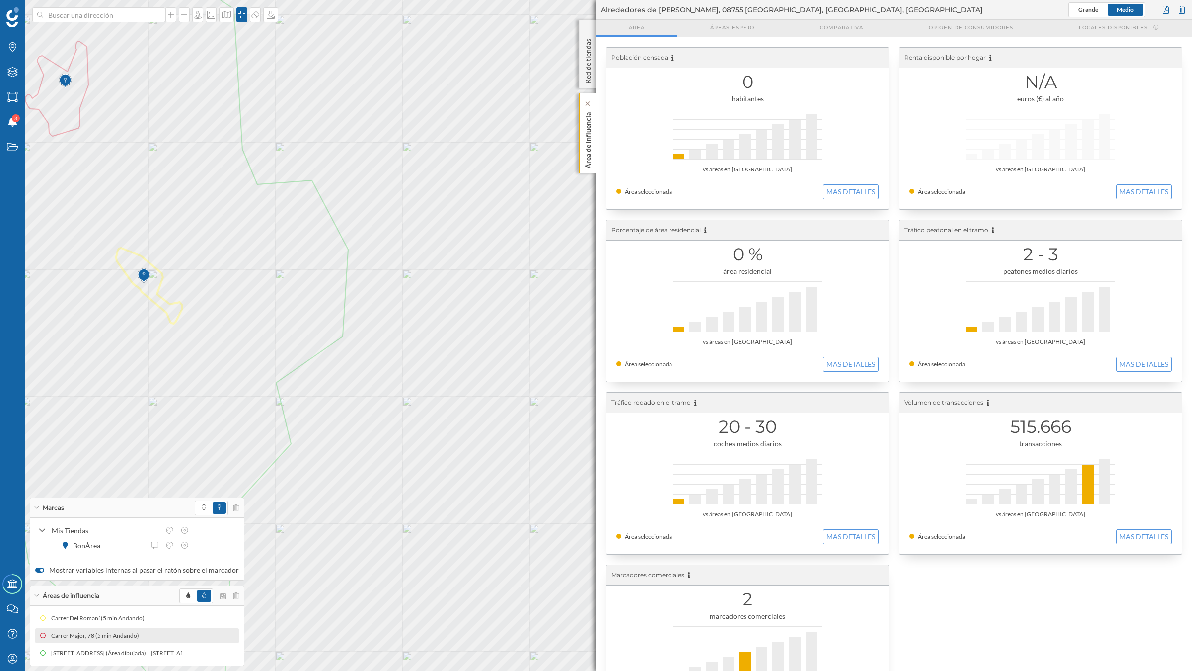
click at [585, 141] on p "Área de influencia" at bounding box center [588, 138] width 10 height 60
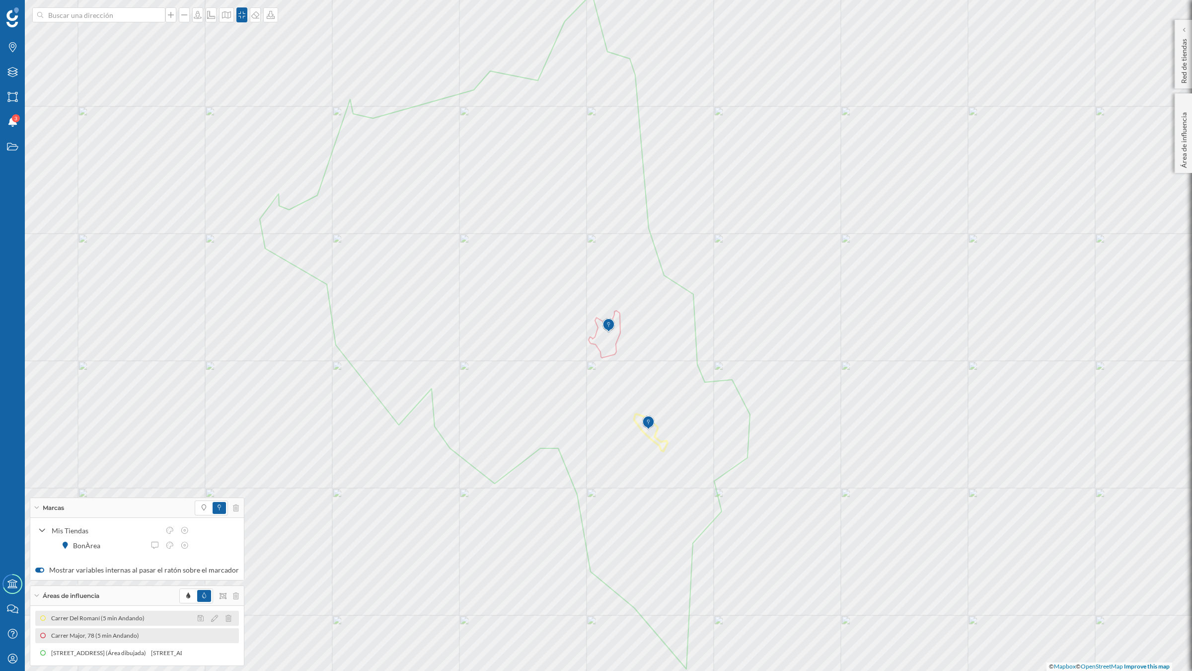
click at [117, 586] on div "Carrer Del Romaní (5 min Andando)" at bounding box center [100, 618] width 98 height 10
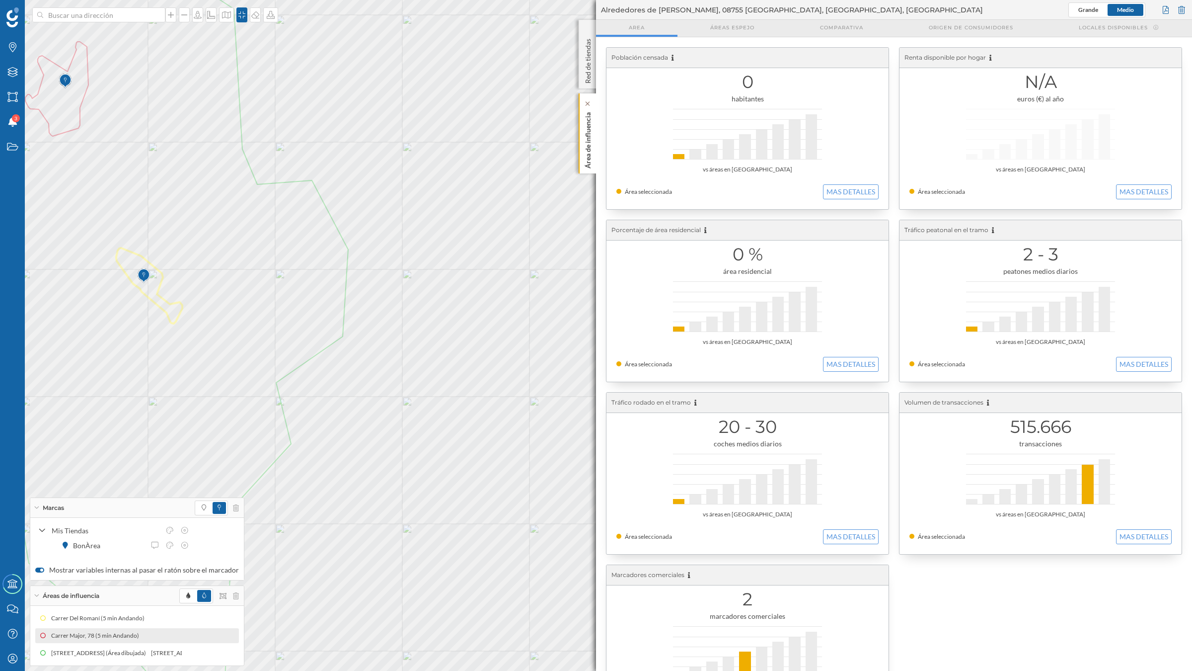
click at [587, 143] on p "Área de influencia" at bounding box center [588, 138] width 10 height 60
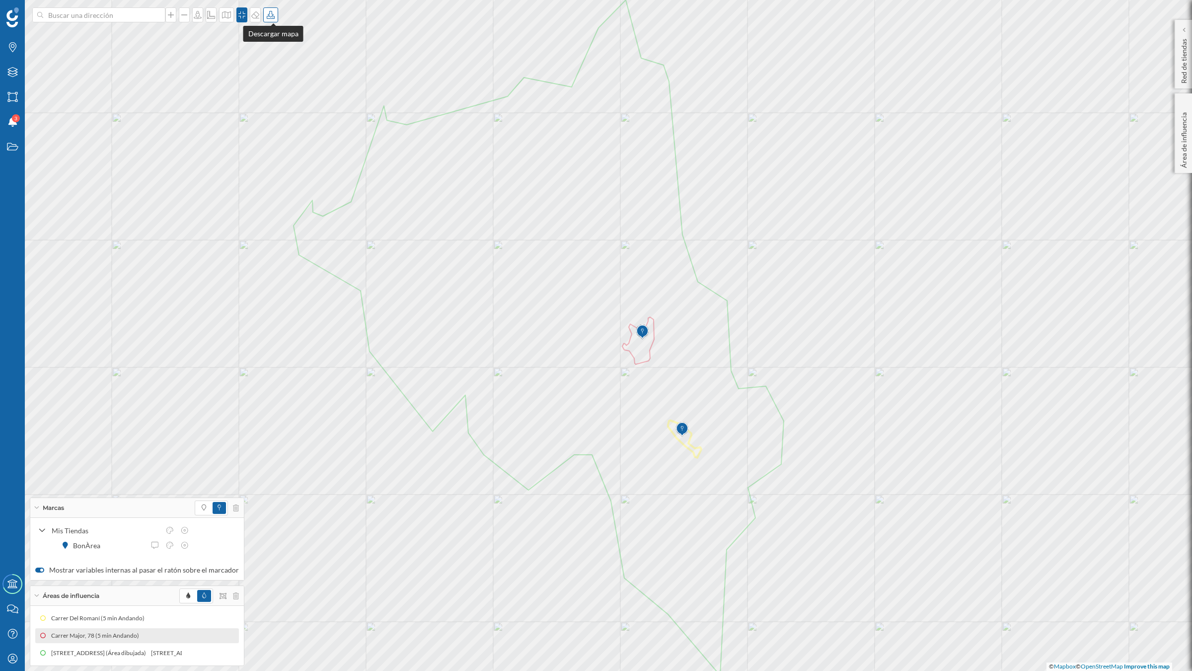
click at [271, 17] on icon at bounding box center [271, 15] width 10 height 8
click at [285, 77] on div "Descargar sin leyenda" at bounding box center [306, 73] width 70 height 10
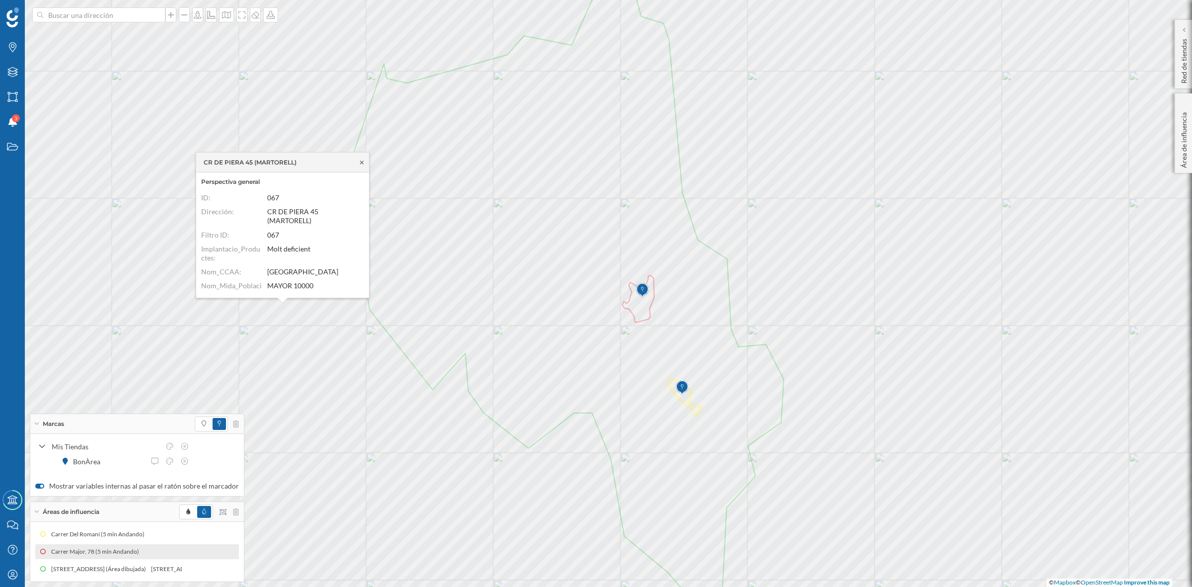
click at [361, 161] on icon at bounding box center [361, 161] width 3 height 3
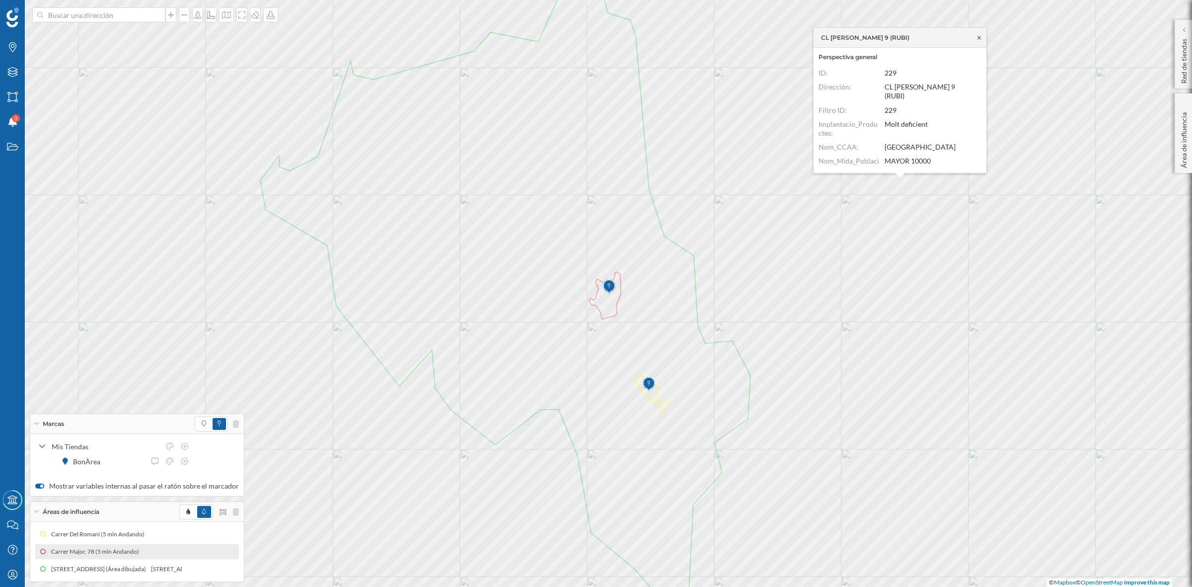
click at [979, 35] on icon at bounding box center [979, 38] width 7 height 6
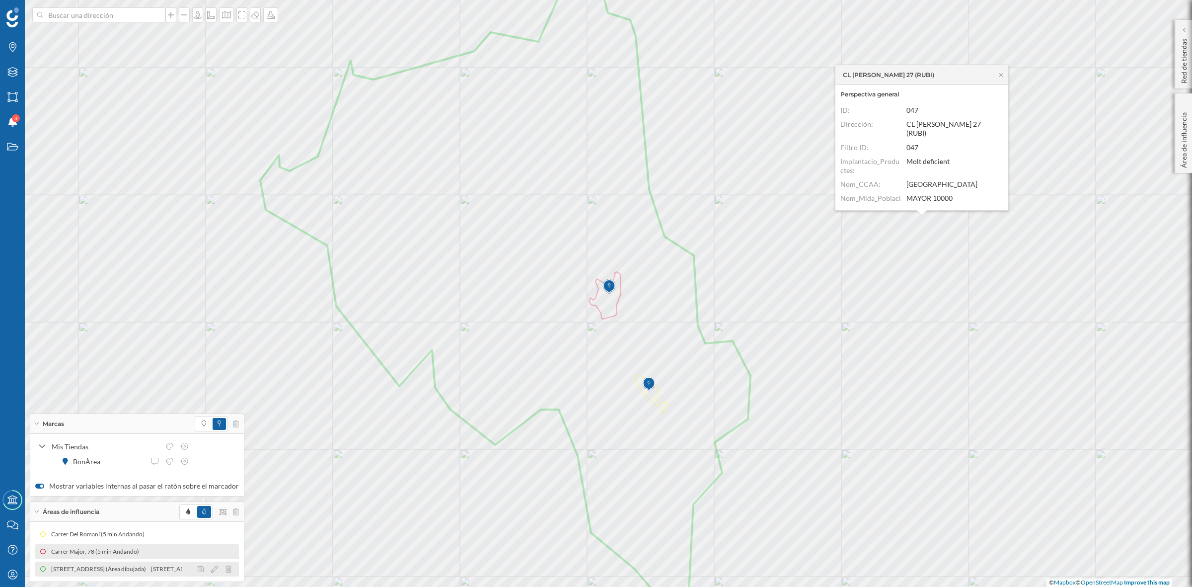
click at [131, 563] on div "[STREET_ADDRESS] (Área dibujada) [STREET_ADDRESS] (Área dibujada)" at bounding box center [137, 568] width 204 height 15
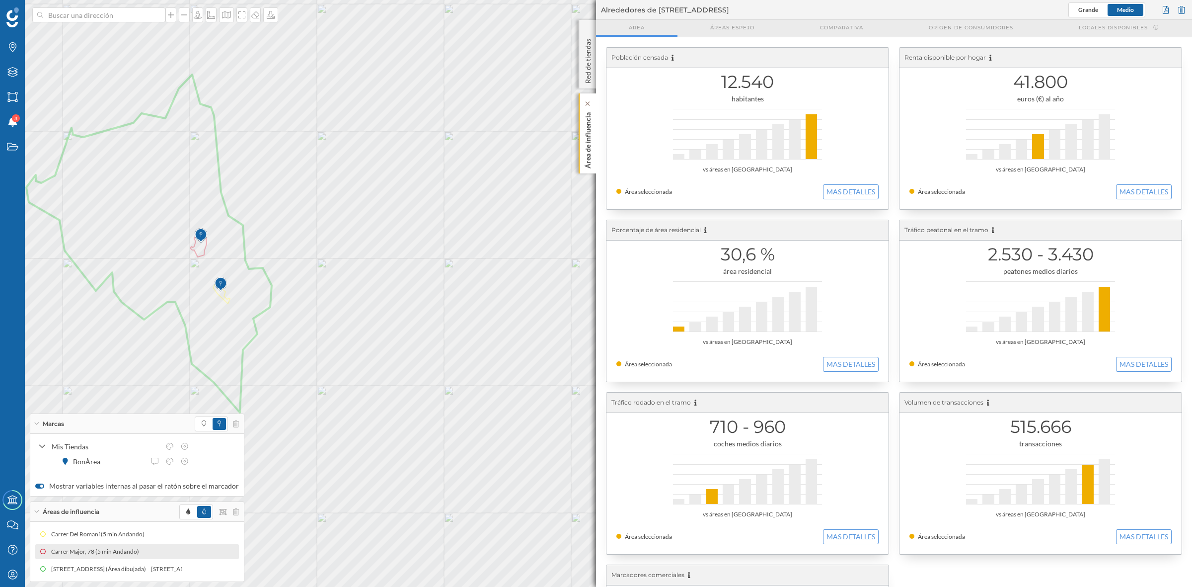
click at [594, 145] on div "Área de influencia" at bounding box center [587, 133] width 17 height 80
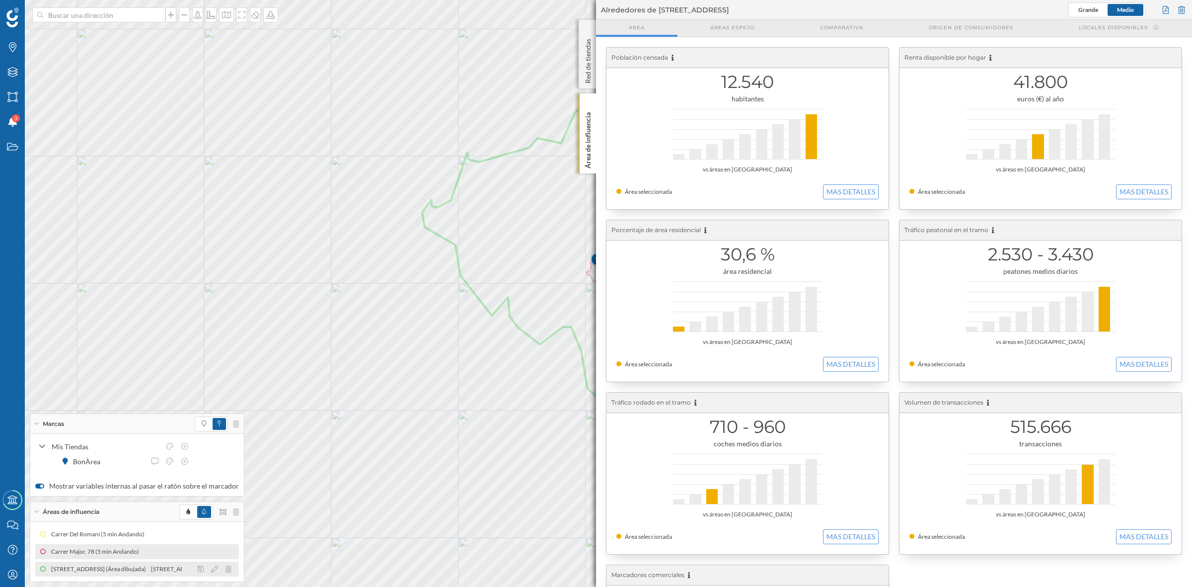
click at [152, 562] on div "[STREET_ADDRESS] (Área dibujada) [STREET_ADDRESS] (Área dibujada)" at bounding box center [137, 568] width 204 height 15
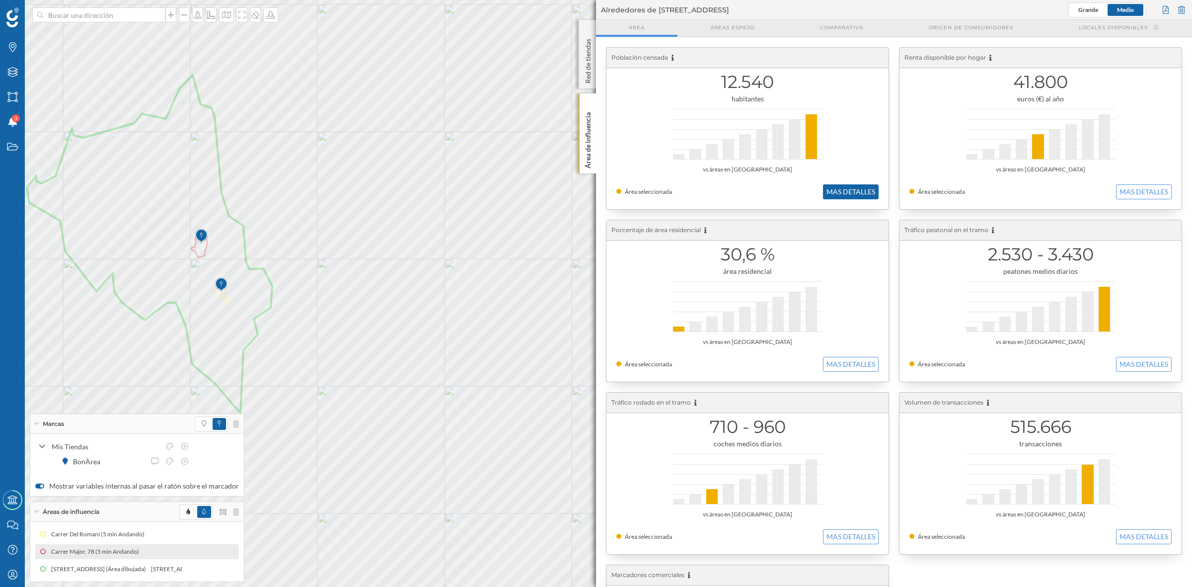
click at [857, 184] on button "MAS DETALLES" at bounding box center [851, 191] width 56 height 15
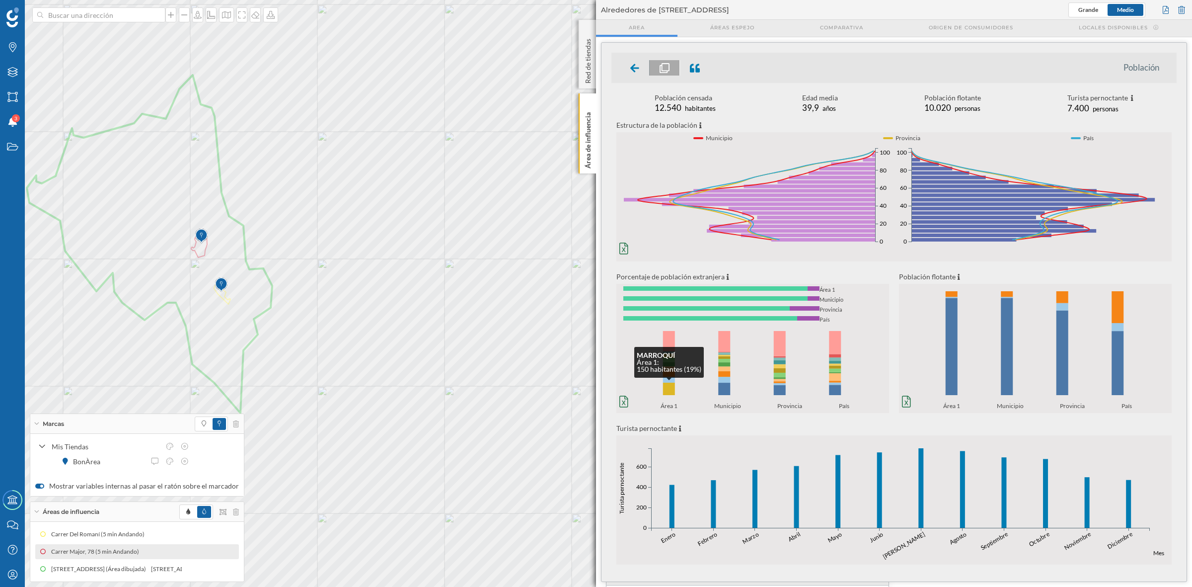
click at [668, 385] on rect at bounding box center [669, 389] width 12 height 12
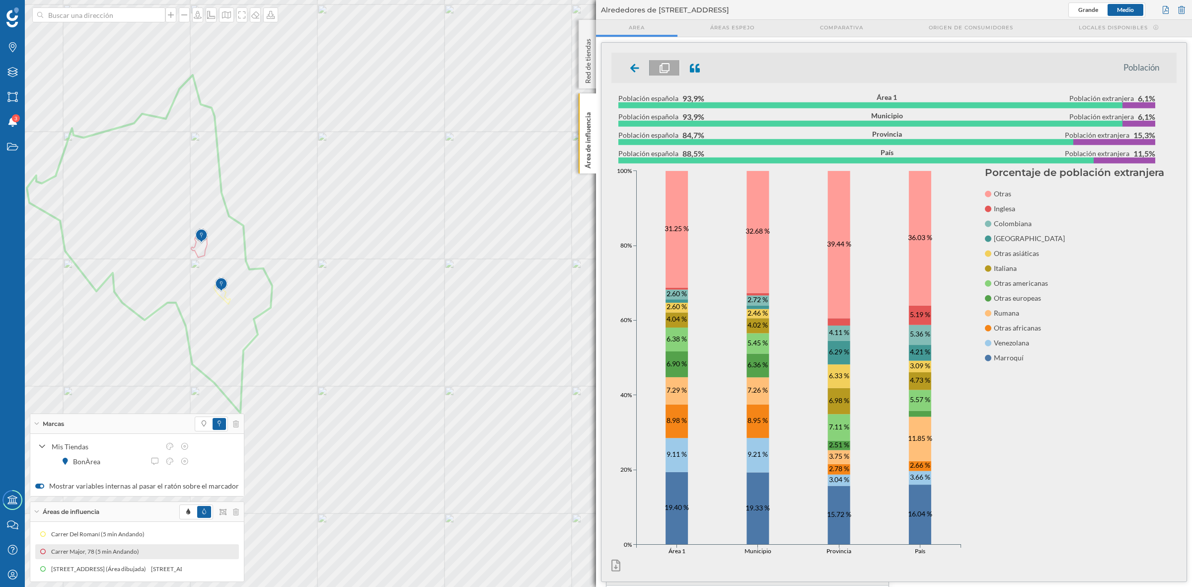
click at [634, 75] on ul "Población" at bounding box center [894, 68] width 565 height 30
click at [634, 71] on icon at bounding box center [634, 68] width 9 height 10
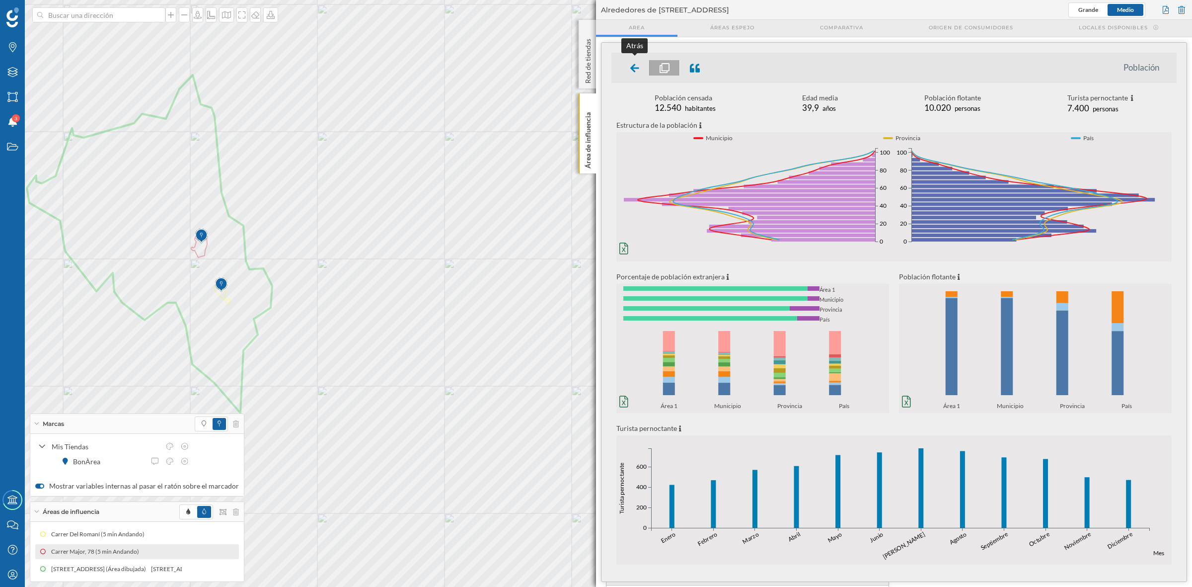
click at [631, 72] on icon at bounding box center [634, 68] width 9 height 10
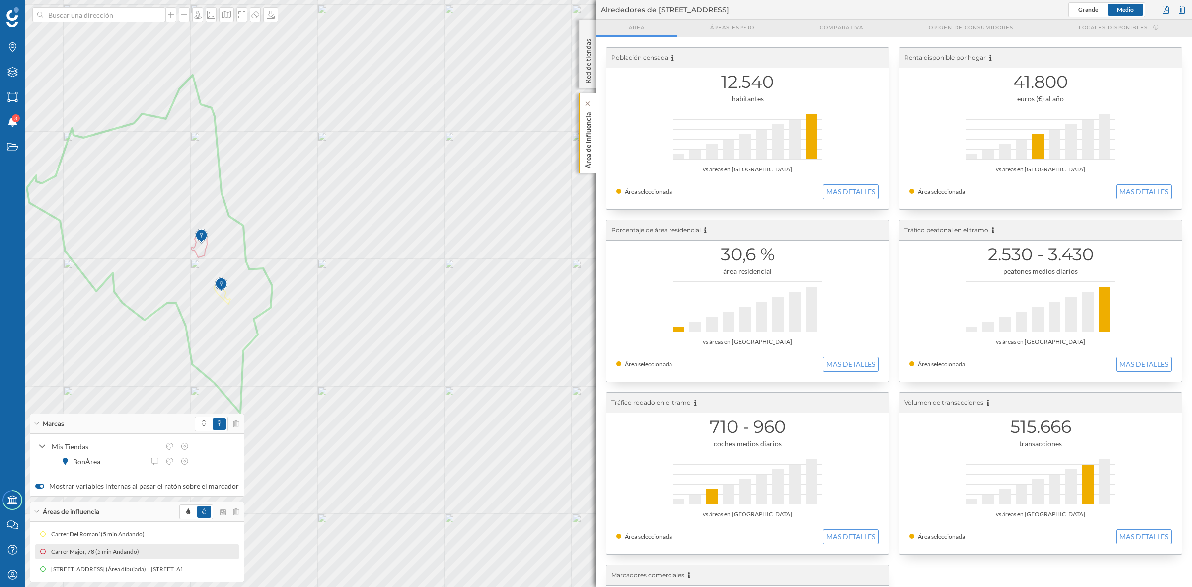
click at [590, 162] on p "Área de influencia" at bounding box center [588, 138] width 10 height 60
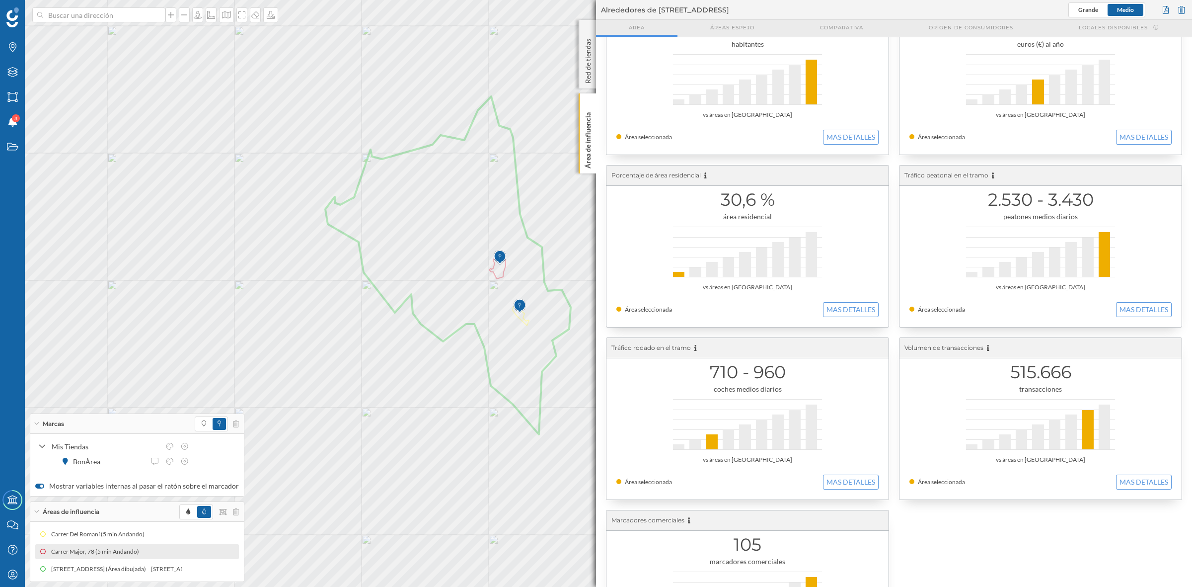
scroll to position [0, 0]
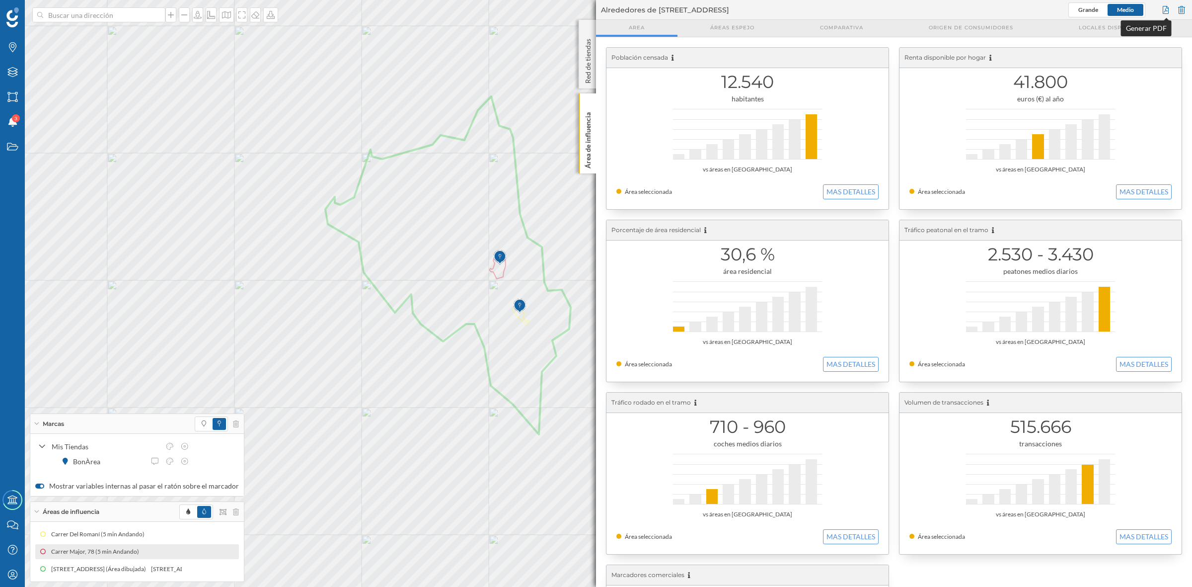
click at [1165, 11] on div at bounding box center [1165, 9] width 11 height 15
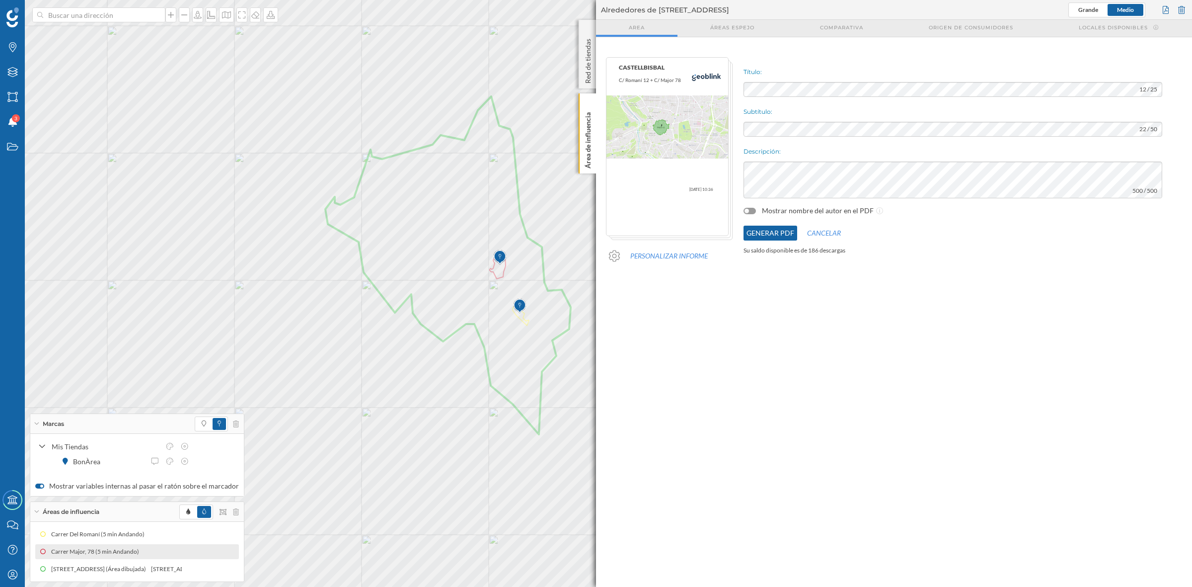
click at [798, 368] on geo-parrilla-de-salida "Población censada 12.540 habitantes vs áreas en [GEOGRAPHIC_DATA] Área seleccio…" at bounding box center [894, 311] width 596 height 549
click at [764, 227] on button "Generar PDF" at bounding box center [771, 233] width 54 height 15
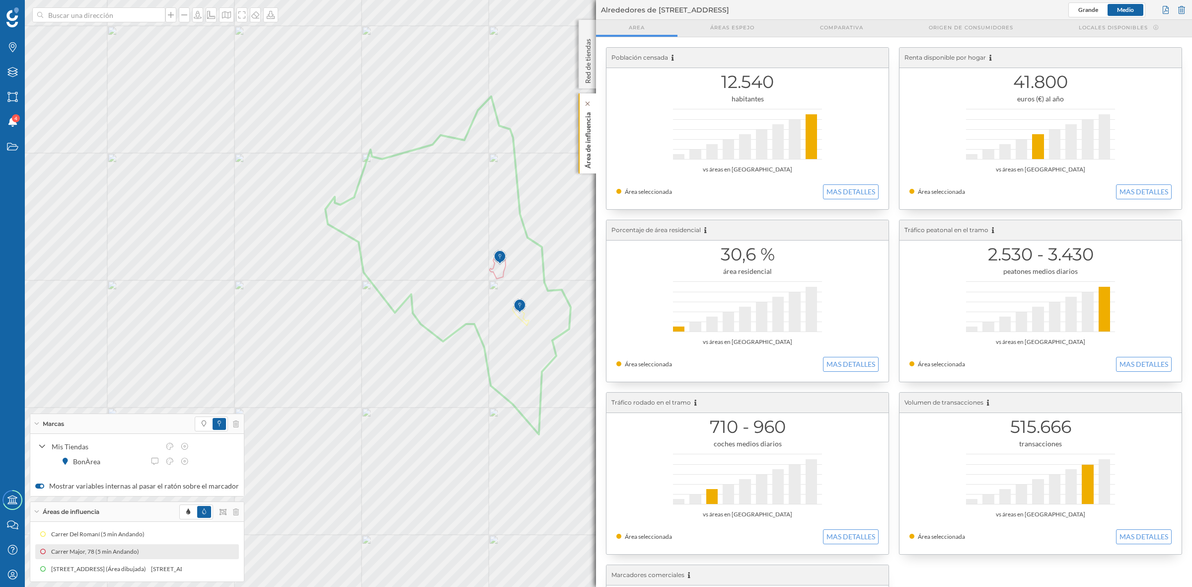
click at [589, 137] on p "Área de influencia" at bounding box center [588, 138] width 10 height 60
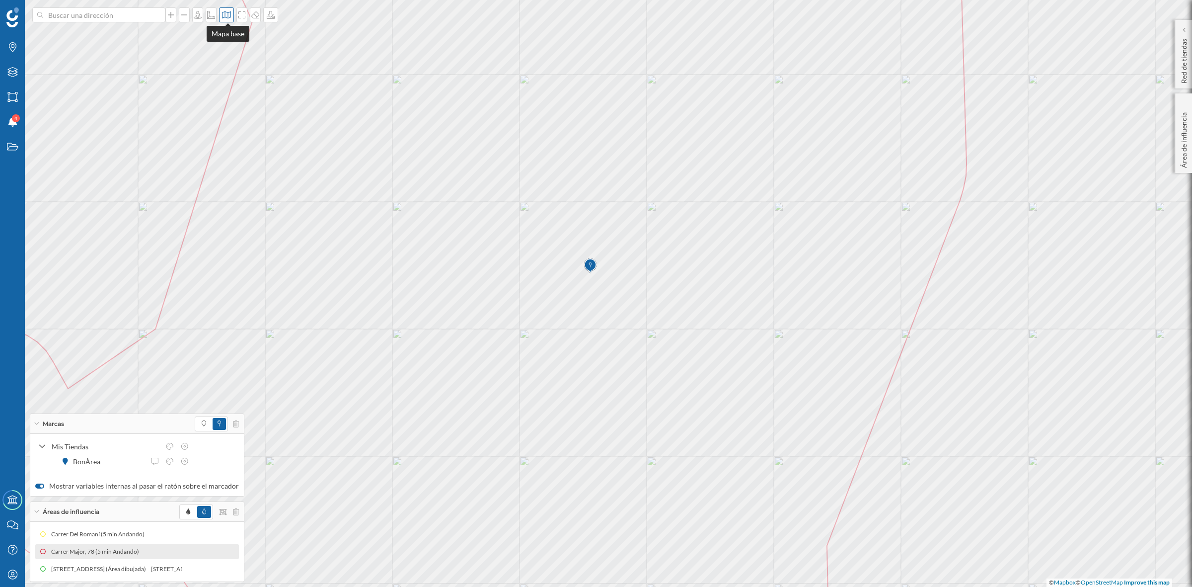
click at [225, 18] on icon at bounding box center [227, 15] width 10 height 8
click at [222, 11] on div at bounding box center [226, 14] width 15 height 15
click at [224, 14] on icon at bounding box center [227, 15] width 10 height 8
click at [235, 130] on img at bounding box center [241, 139] width 30 height 35
click at [224, 17] on icon at bounding box center [226, 14] width 9 height 7
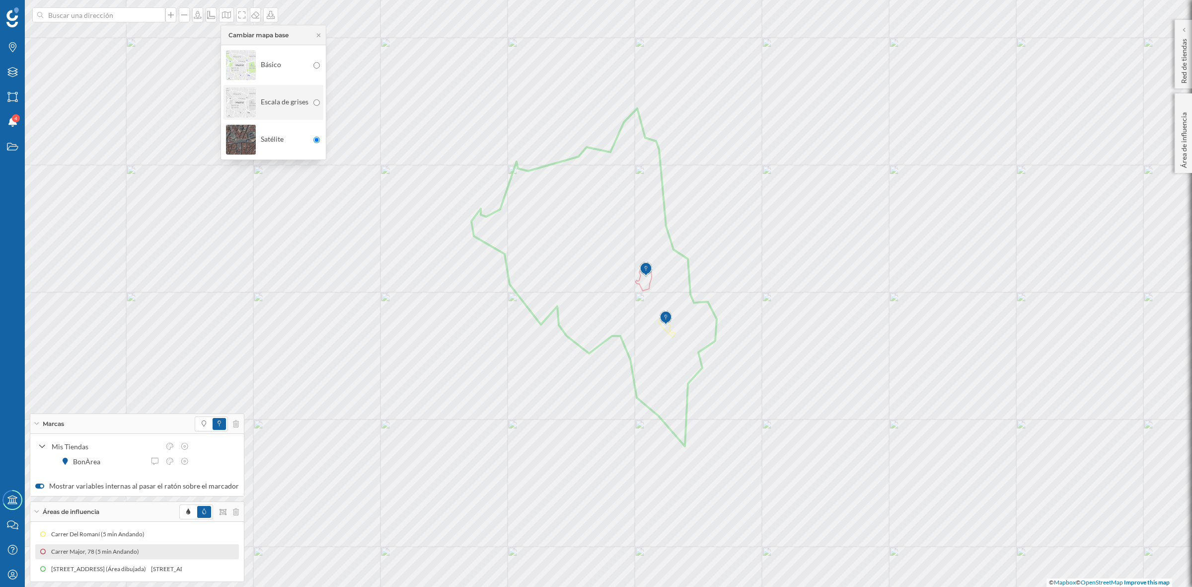
click at [234, 98] on img at bounding box center [241, 102] width 30 height 35
